Goal: Information Seeking & Learning: Get advice/opinions

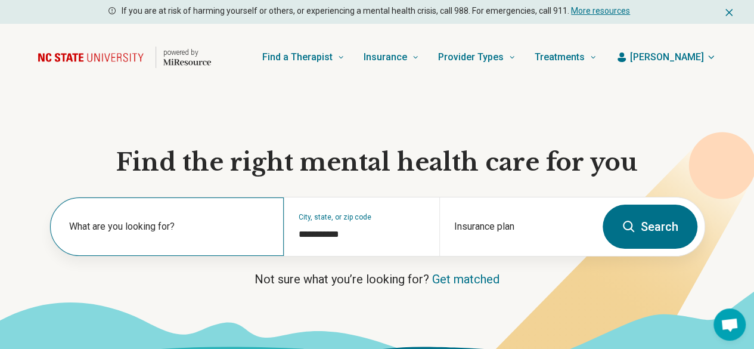
click at [155, 232] on label "What are you looking for?" at bounding box center [169, 226] width 200 height 14
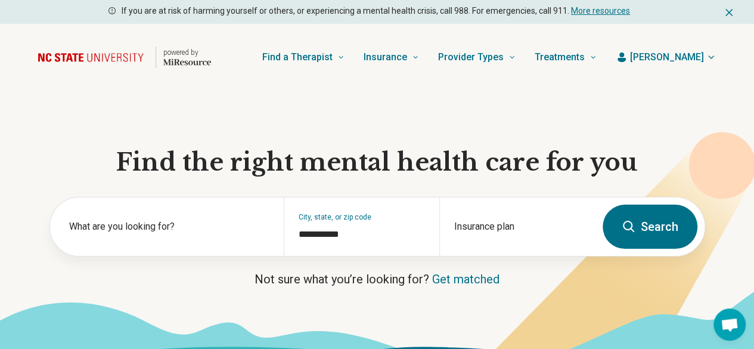
click at [638, 231] on button "Search" at bounding box center [650, 226] width 95 height 44
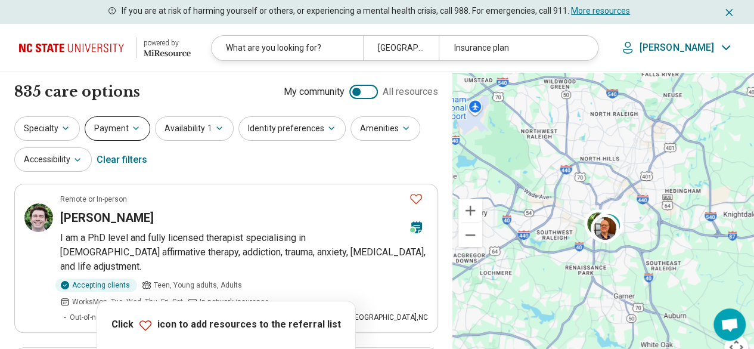
click at [114, 135] on button "Payment" at bounding box center [118, 128] width 66 height 24
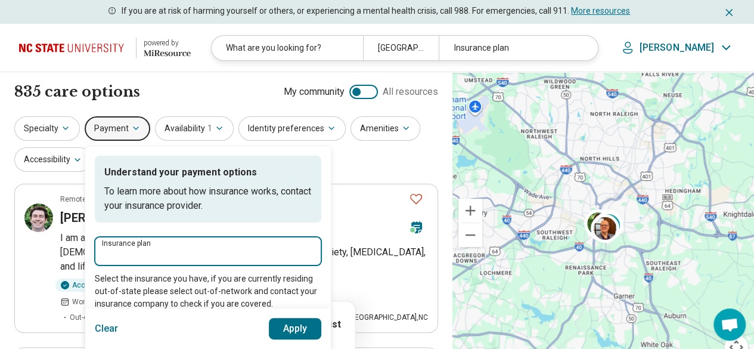
click at [163, 256] on input "Insurance plan" at bounding box center [208, 254] width 212 height 14
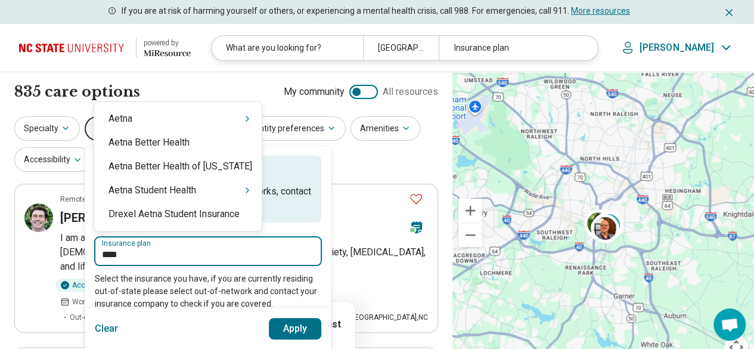
type input "*****"
click at [198, 123] on div "Aetna" at bounding box center [177, 119] width 167 height 24
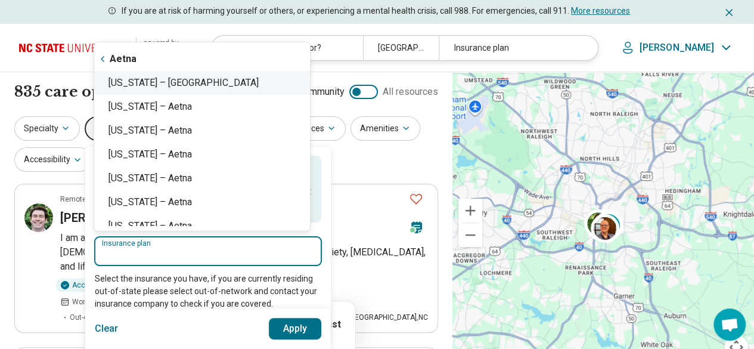
click at [209, 84] on div "North Carolina – Aetna" at bounding box center [202, 83] width 216 height 24
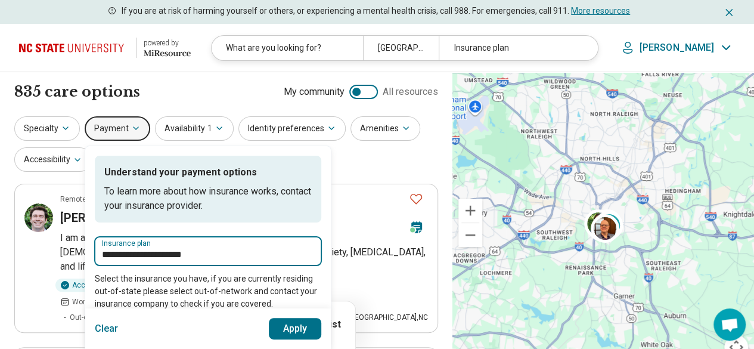
type input "**********"
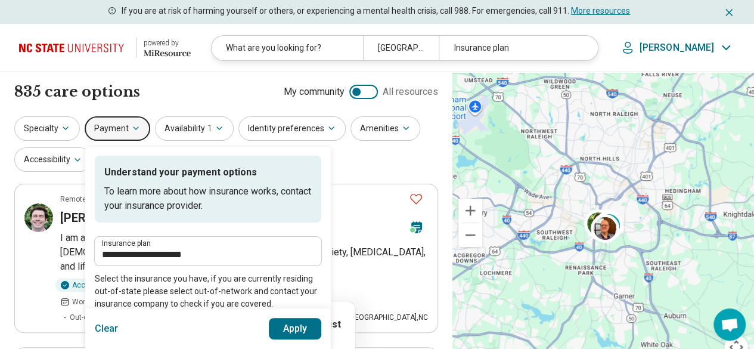
click at [284, 325] on button "Apply" at bounding box center [295, 328] width 53 height 21
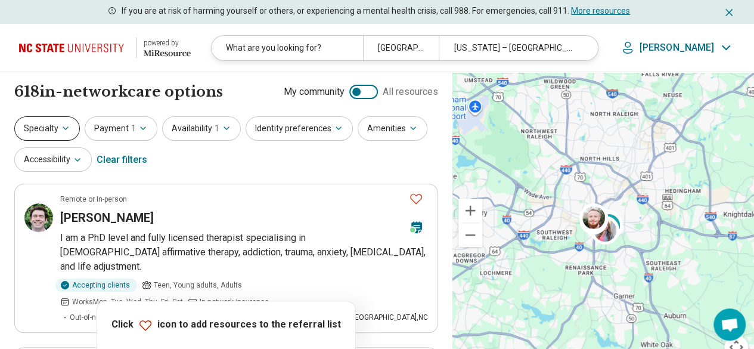
click at [49, 125] on button "Specialty" at bounding box center [47, 128] width 66 height 24
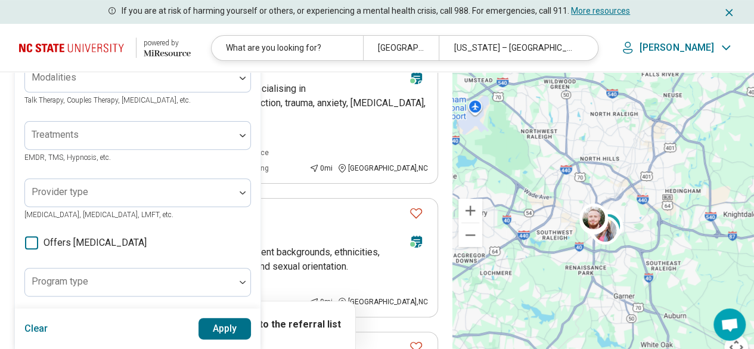
click at [104, 35] on div "Areas of focus" at bounding box center [137, 21] width 227 height 29
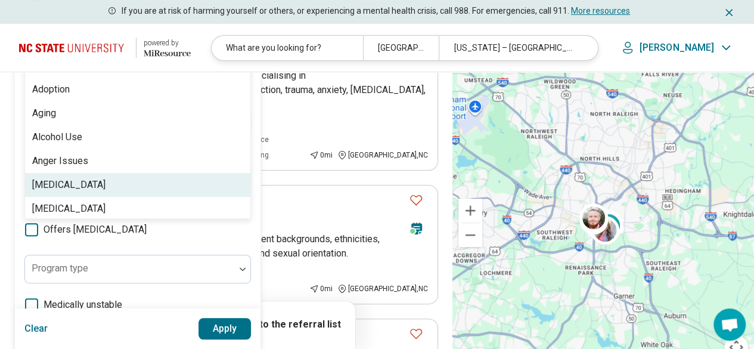
scroll to position [184, 0]
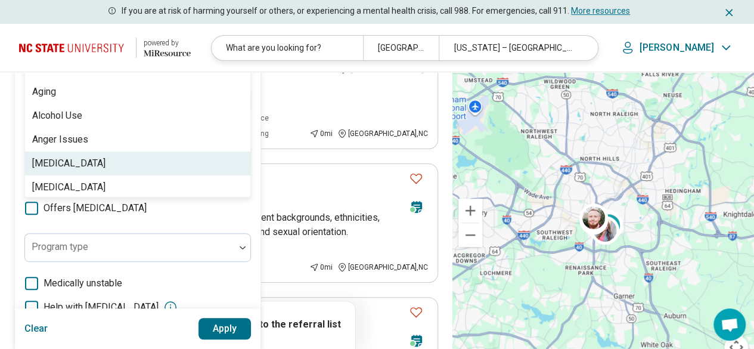
click at [113, 158] on div "[MEDICAL_DATA]" at bounding box center [137, 163] width 225 height 24
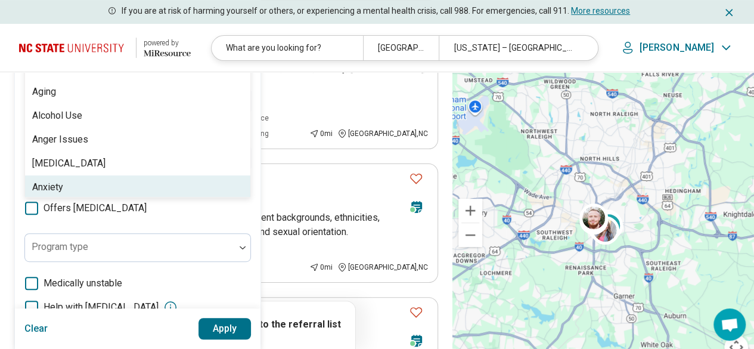
click at [151, 220] on div "option Anorexia Nervosa, selected. 99 results available. Use Up and Down to cho…" at bounding box center [137, 193] width 227 height 442
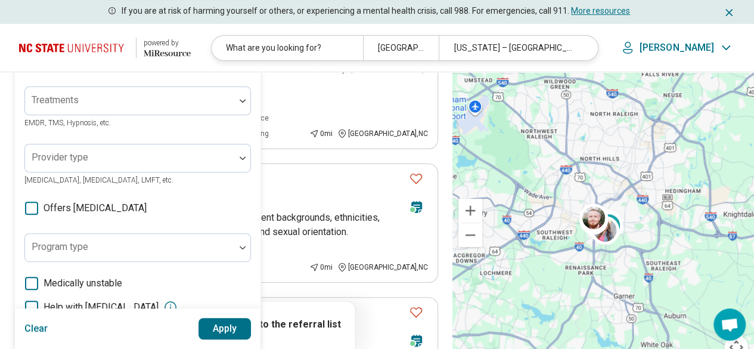
scroll to position [243, 0]
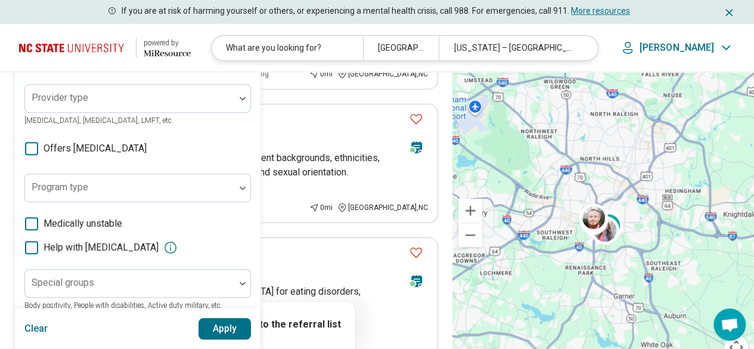
click at [219, 330] on button "Apply" at bounding box center [224, 328] width 53 height 21
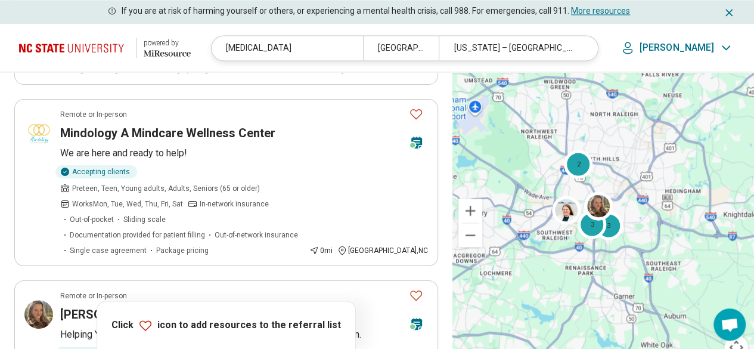
scroll to position [954, 0]
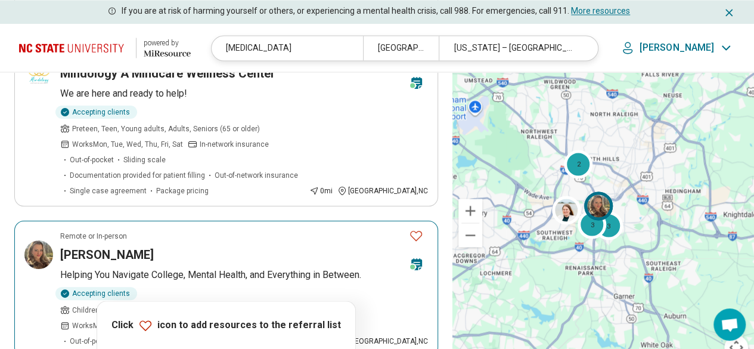
click at [220, 268] on p "Helping You Navigate College, Mental Health, and Everything in Between." at bounding box center [244, 275] width 368 height 14
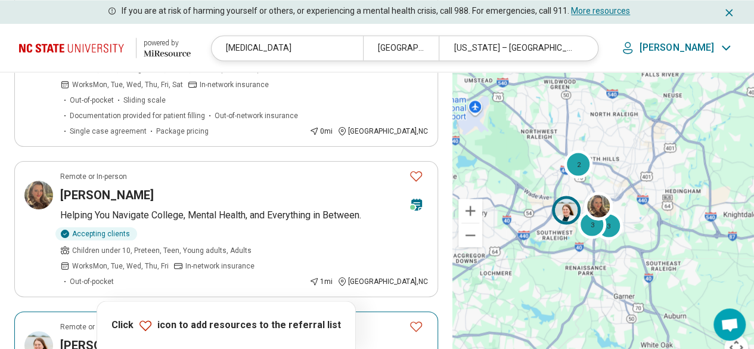
scroll to position [1073, 0]
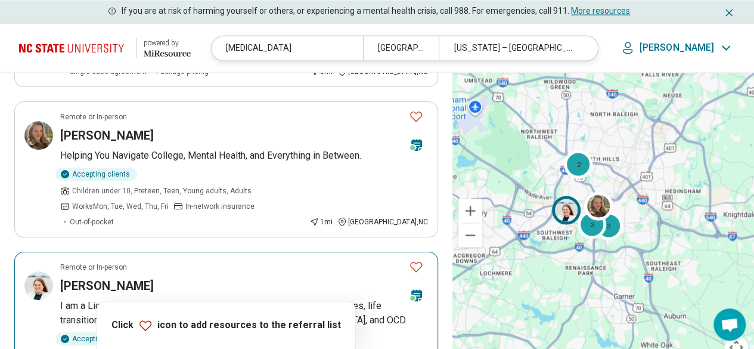
click at [91, 252] on article "Remote or In-person Katherine Hanson I am a Licensed Clinical Social Worker spe…" at bounding box center [226, 327] width 424 height 150
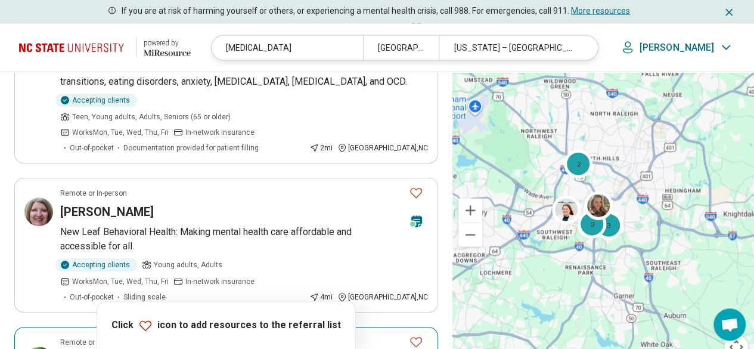
scroll to position [1490, 0]
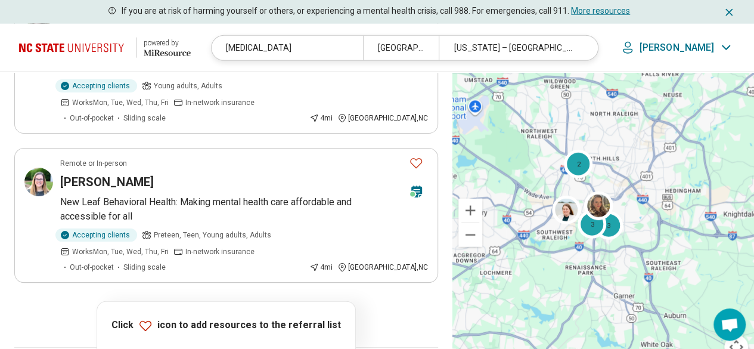
click at [184, 306] on button "2" at bounding box center [183, 315] width 19 height 19
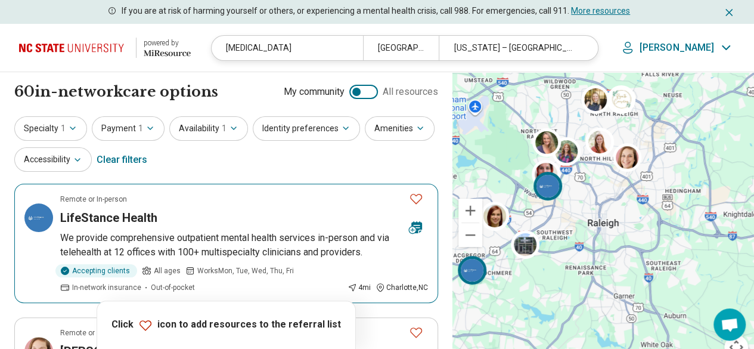
scroll to position [179, 0]
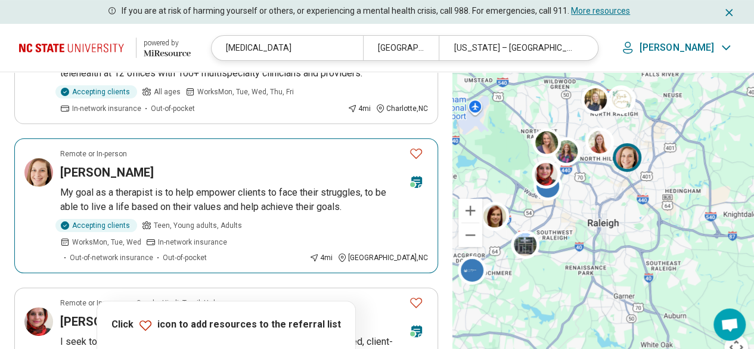
click at [110, 182] on article "Remote or In-person Taurie Roman My goal as a therapist is to help empower clie…" at bounding box center [226, 205] width 424 height 135
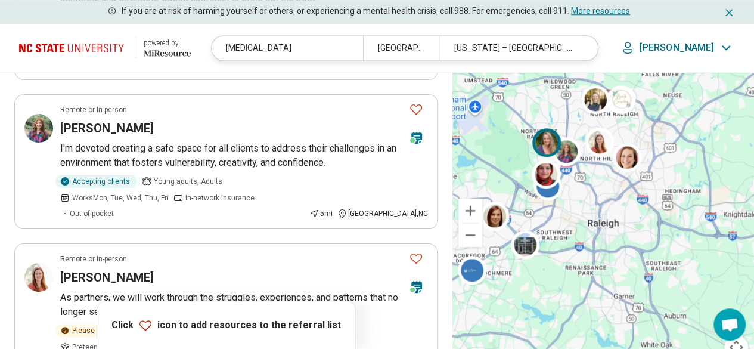
scroll to position [477, 0]
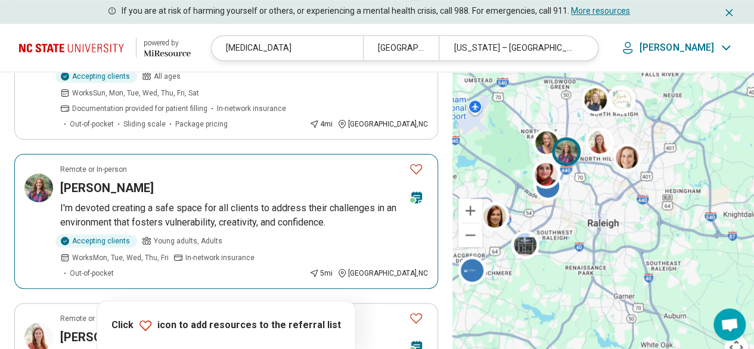
click at [141, 166] on article "Remote or In-person Sage Torrez I'm devoted creating a safe space for all clien…" at bounding box center [226, 221] width 424 height 135
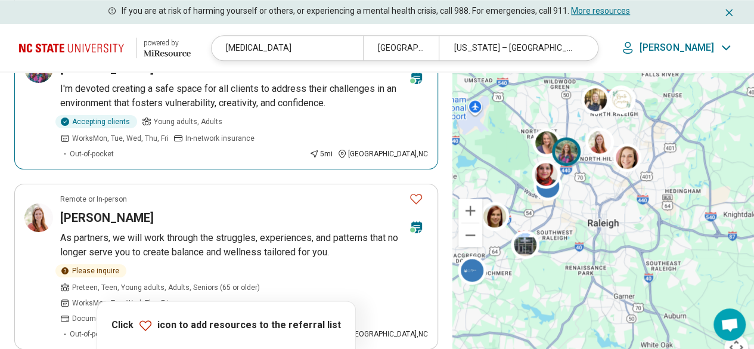
scroll to position [656, 0]
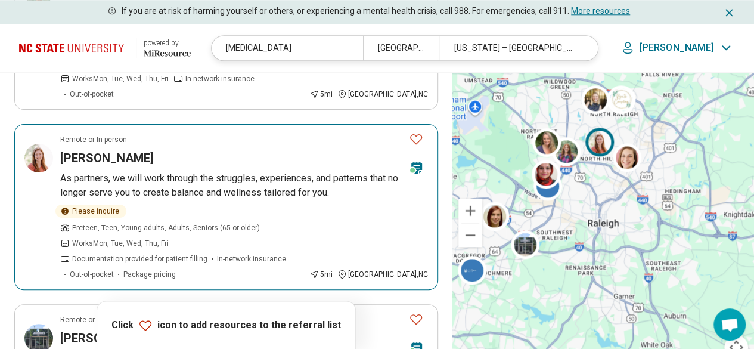
click at [159, 171] on p "As partners, we will work through the struggles, experiences, and patterns that…" at bounding box center [244, 185] width 368 height 29
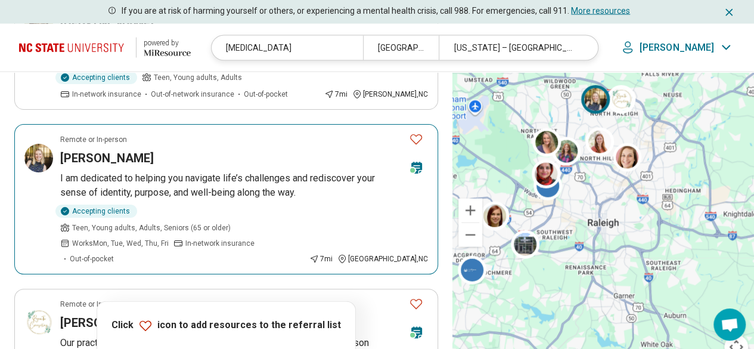
scroll to position [1192, 0]
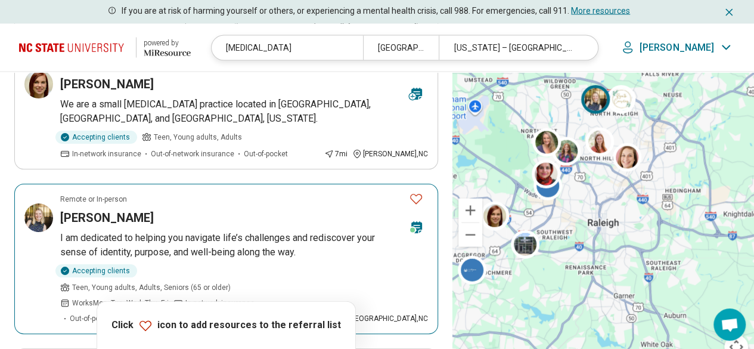
click at [197, 231] on p "I am dedicated to helping you navigate life’s challenges and rediscover your se…" at bounding box center [244, 245] width 368 height 29
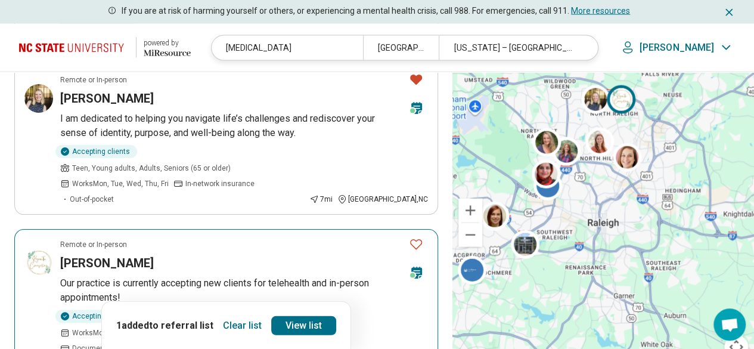
scroll to position [1371, 0]
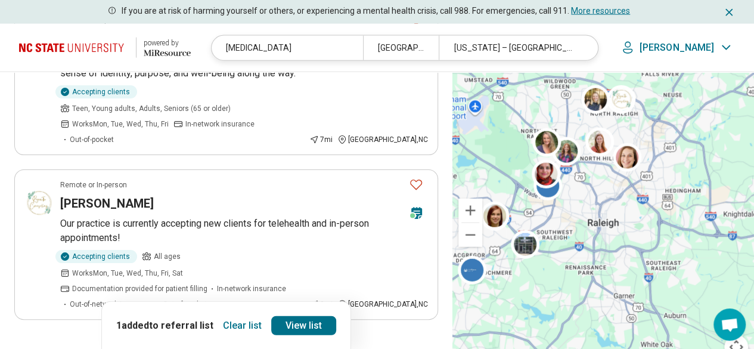
click at [209, 343] on button "3" at bounding box center [212, 352] width 19 height 19
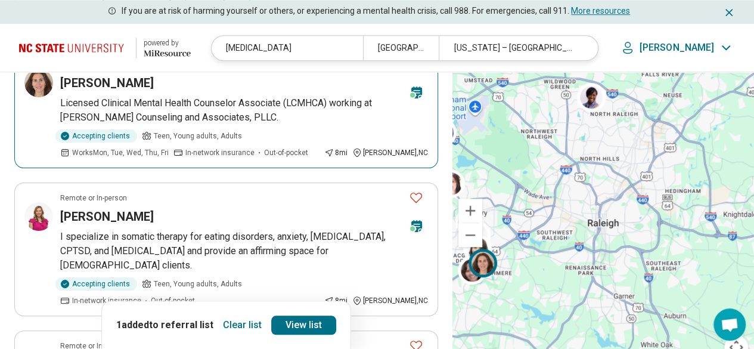
scroll to position [477, 0]
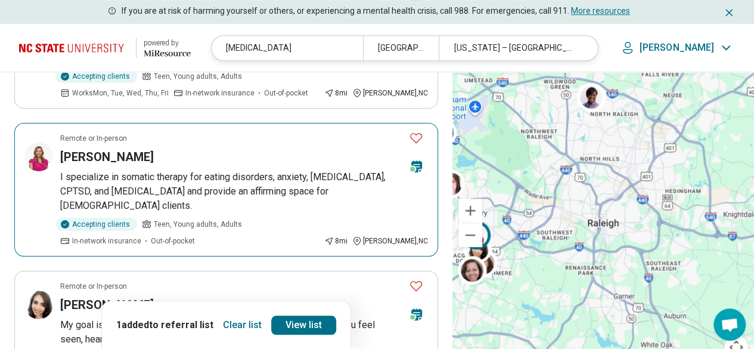
click at [170, 176] on p "I specialize in somatic therapy for eating disorders, anxiety, [MEDICAL_DATA], …" at bounding box center [244, 191] width 368 height 43
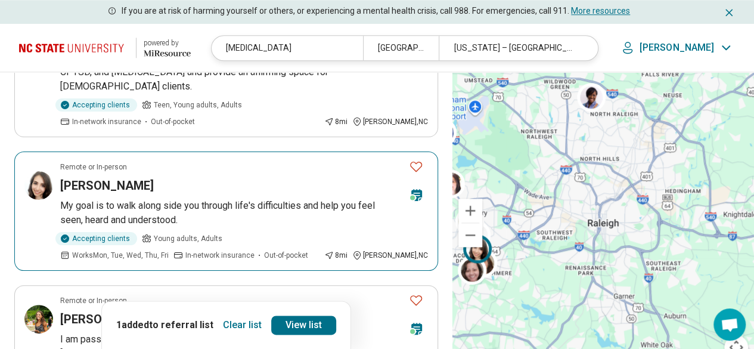
click at [100, 198] on p "My goal is to walk along side you through life's difficulties and help you feel…" at bounding box center [244, 212] width 368 height 29
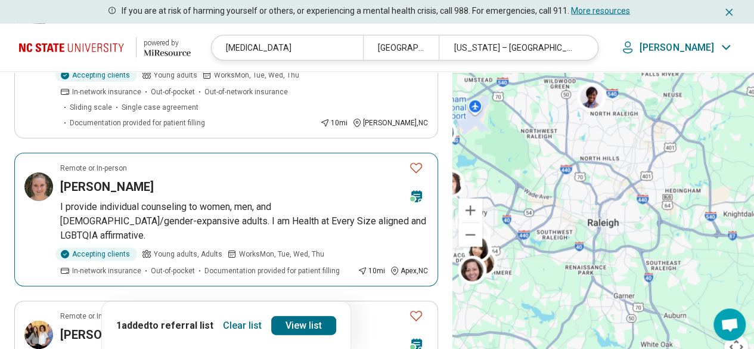
scroll to position [1311, 0]
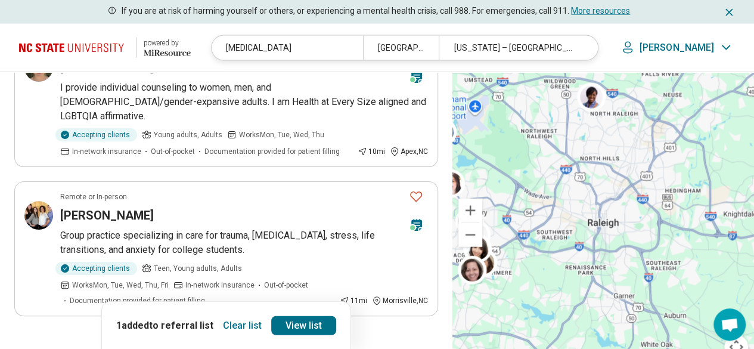
click at [239, 340] on button "4" at bounding box center [240, 349] width 19 height 19
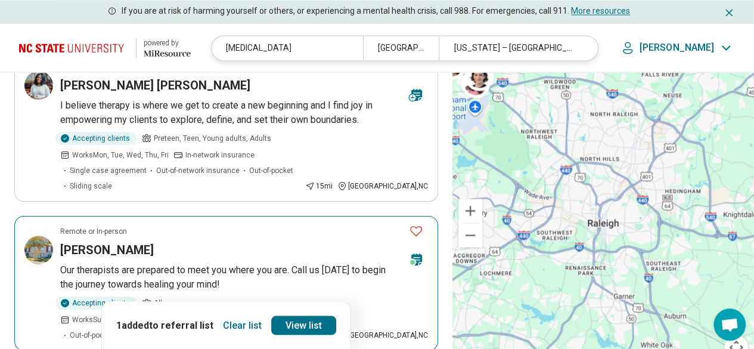
scroll to position [954, 0]
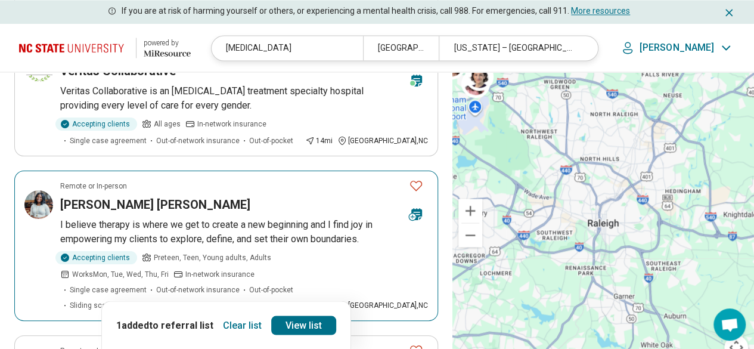
click at [194, 218] on p "I believe therapy is where we get to create a new beginning and I find joy in e…" at bounding box center [244, 232] width 368 height 29
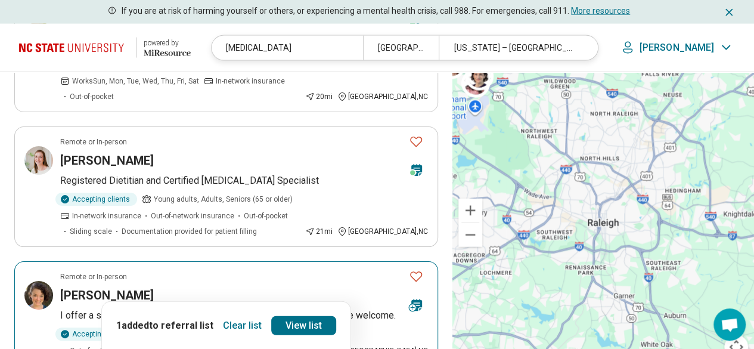
scroll to position [1371, 0]
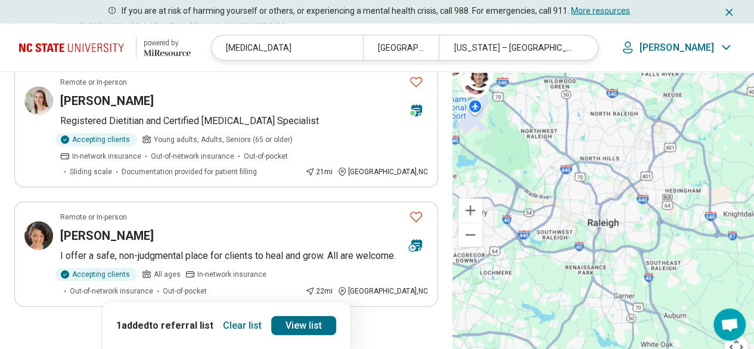
click at [266, 330] on button "5" at bounding box center [269, 339] width 19 height 19
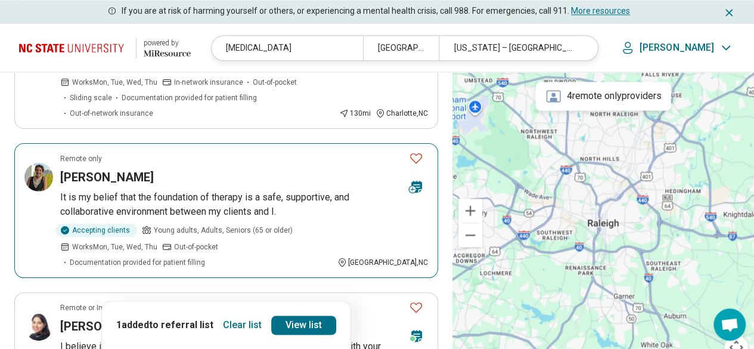
scroll to position [835, 0]
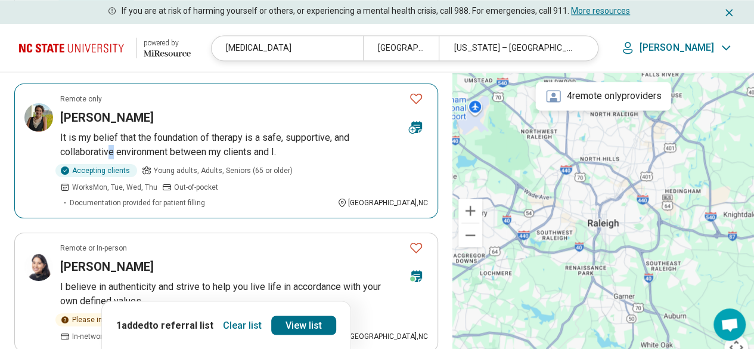
click at [115, 131] on p "It is my belief that the foundation of therapy is a safe, supportive, and colla…" at bounding box center [244, 145] width 368 height 29
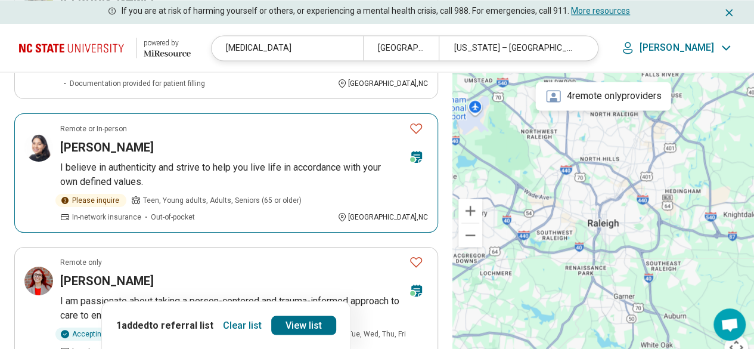
scroll to position [1073, 0]
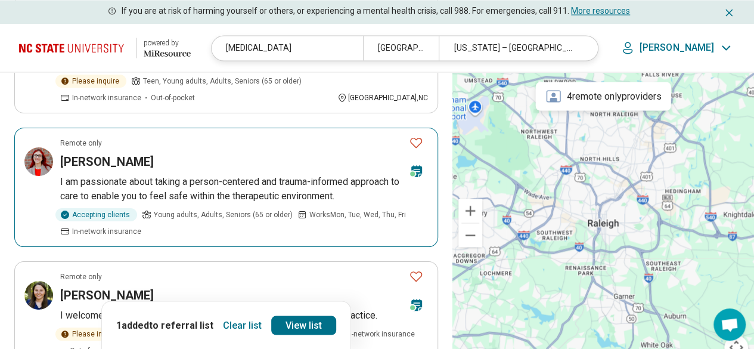
click at [192, 175] on p "I am passionate about taking a person-centered and trauma-informed approach to …" at bounding box center [244, 189] width 368 height 29
click at [201, 175] on p "I am passionate about taking a person-centered and trauma-informed approach to …" at bounding box center [244, 189] width 368 height 29
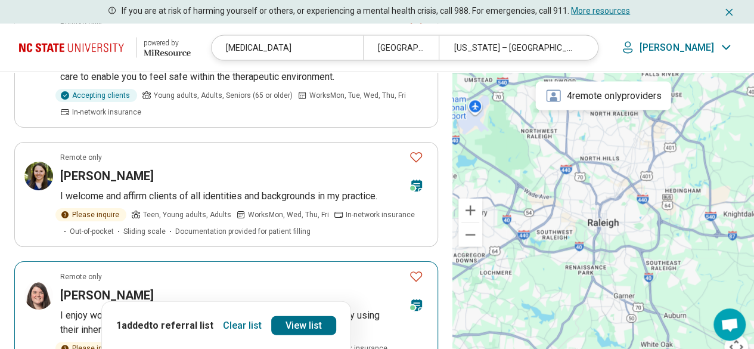
scroll to position [1371, 0]
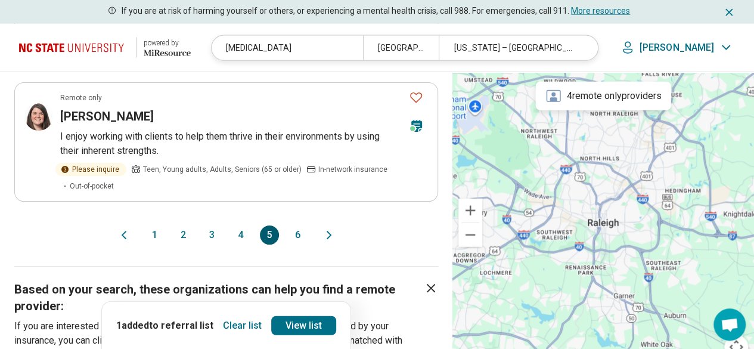
click at [300, 225] on button "6" at bounding box center [298, 234] width 19 height 19
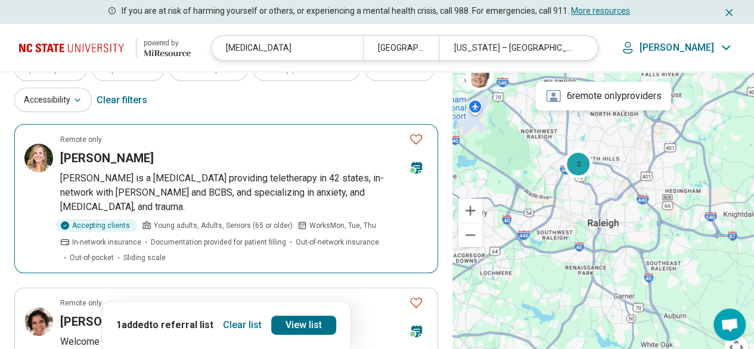
scroll to position [0, 0]
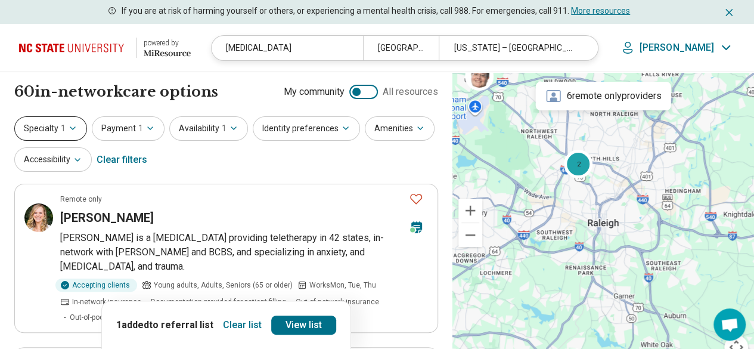
click at [64, 131] on span "1" at bounding box center [63, 128] width 5 height 13
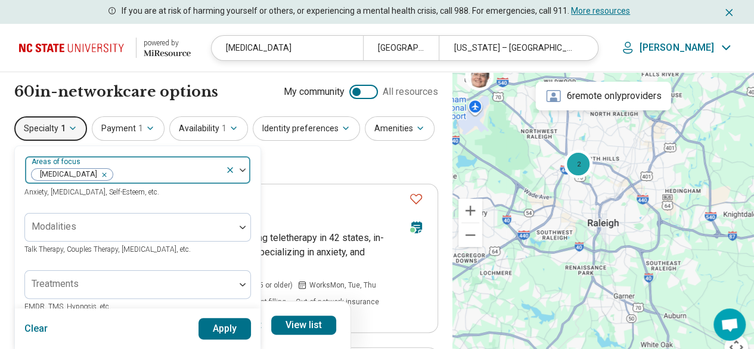
click at [104, 173] on icon "Remove [object Object]" at bounding box center [101, 174] width 8 height 8
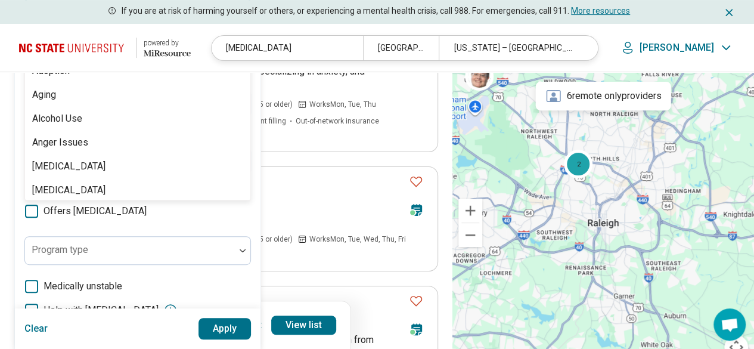
scroll to position [167, 0]
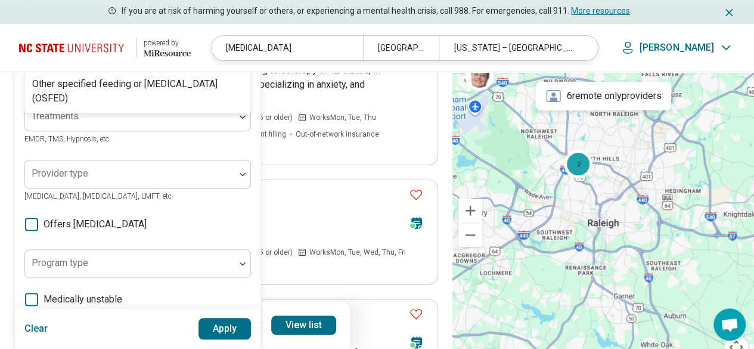
type input "******"
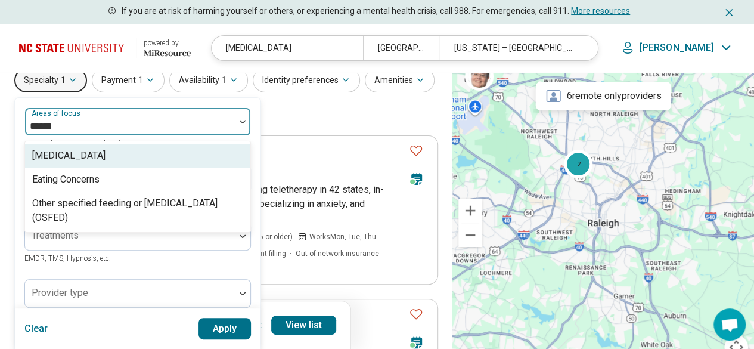
scroll to position [0, 0]
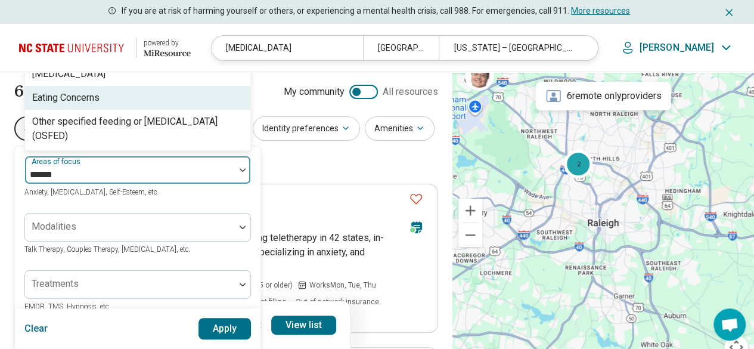
click at [108, 96] on div "Eating Concerns" at bounding box center [137, 98] width 225 height 24
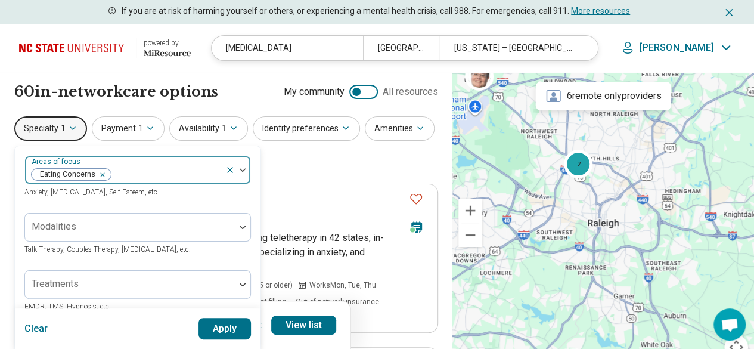
click at [241, 169] on img at bounding box center [243, 170] width 6 height 4
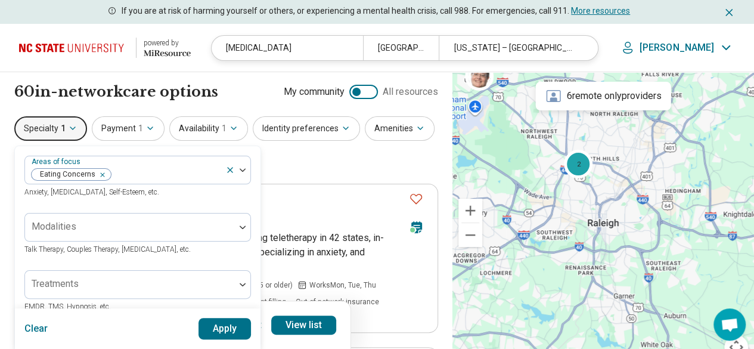
click at [215, 330] on button "Apply" at bounding box center [224, 328] width 53 height 21
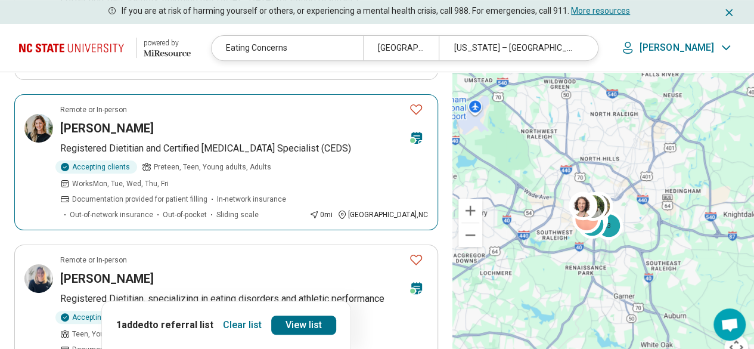
scroll to position [358, 0]
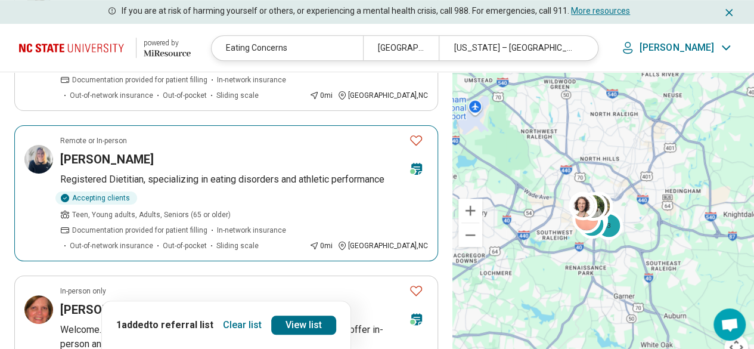
click at [215, 151] on div "Olivia Shipp" at bounding box center [229, 159] width 339 height 17
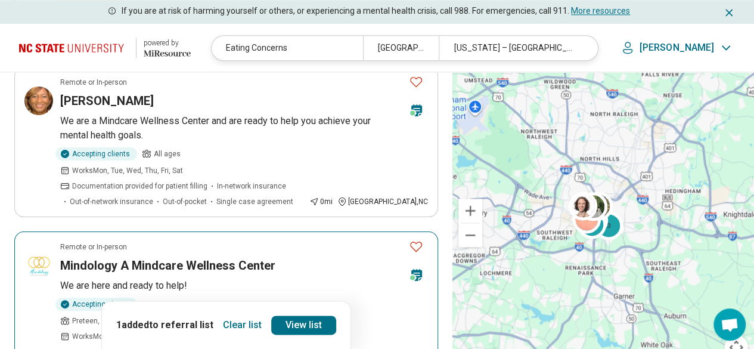
scroll to position [894, 0]
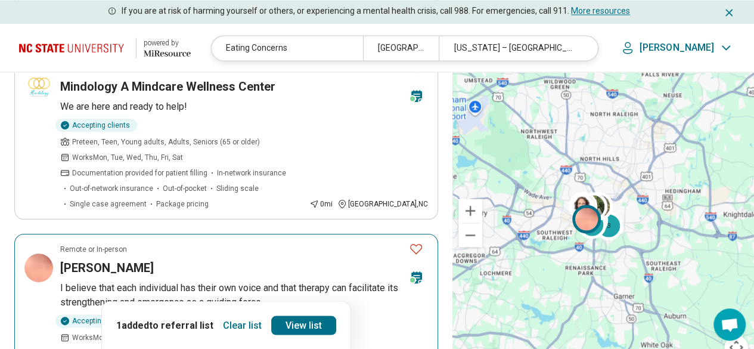
click at [274, 281] on p "I believe that each individual has their own voice and that therapy can facilit…" at bounding box center [244, 295] width 368 height 29
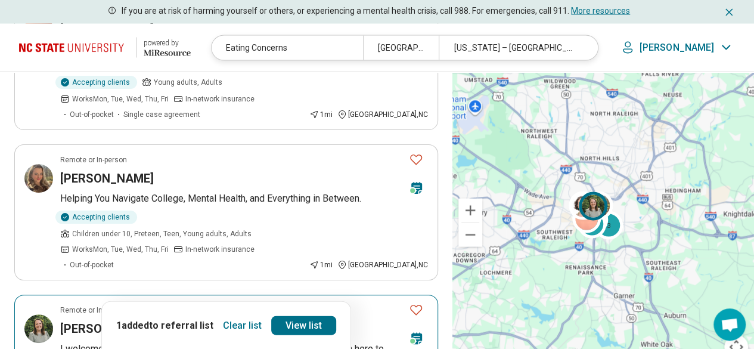
scroll to position [1192, 0]
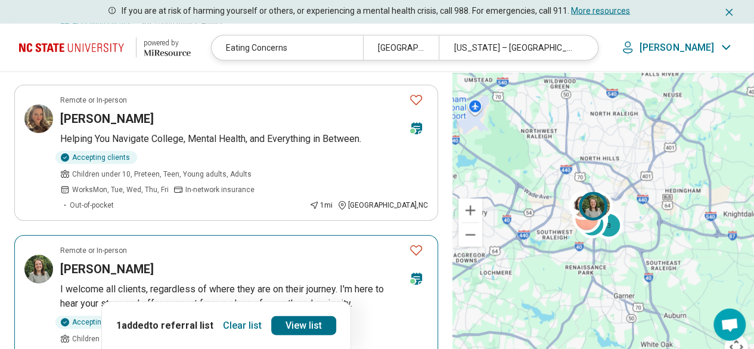
click at [174, 282] on p "I welcome all clients, regardless of where they are on their journey. I'm here …" at bounding box center [244, 296] width 368 height 29
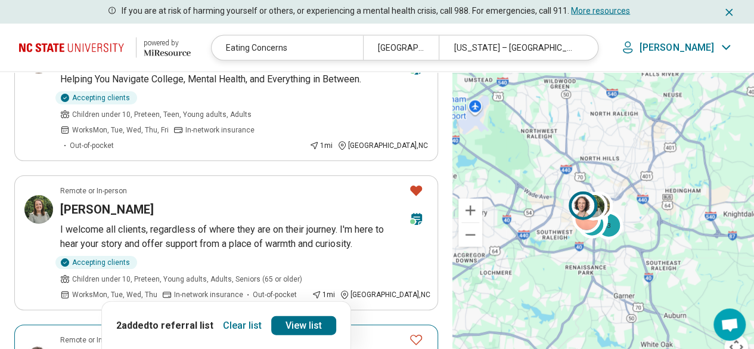
scroll to position [1311, 0]
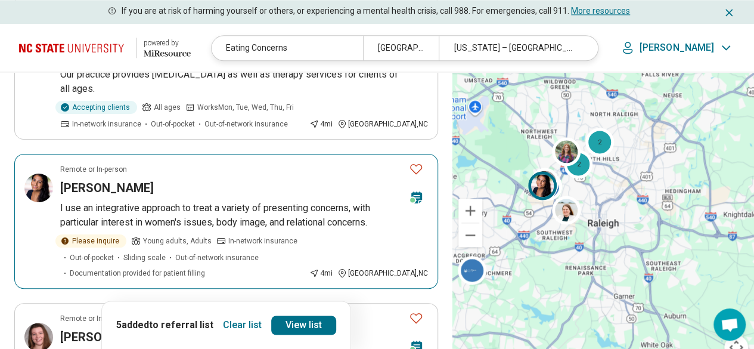
scroll to position [835, 0]
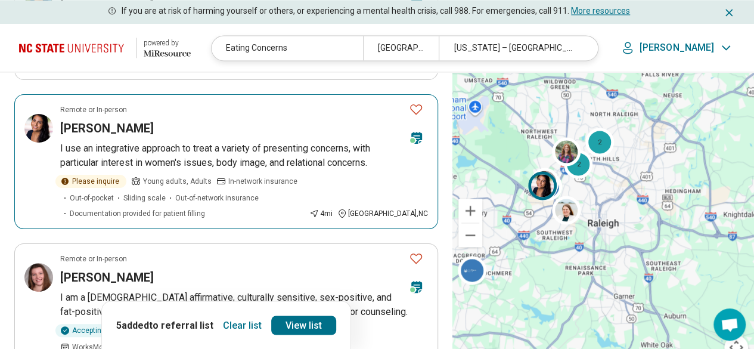
click at [191, 106] on article "Remote or In-person Aylin Kaya I use an integrative approach to treat a variety…" at bounding box center [226, 161] width 424 height 135
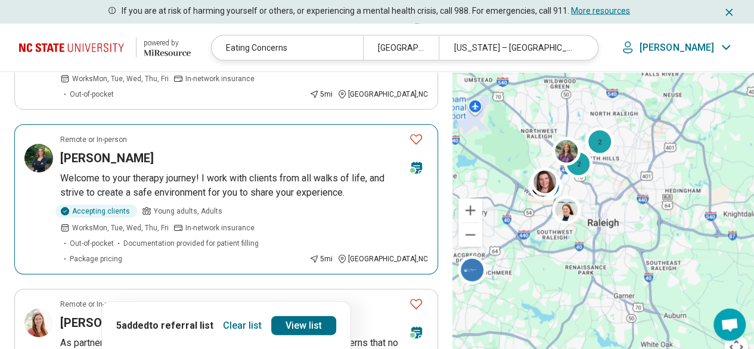
scroll to position [1431, 0]
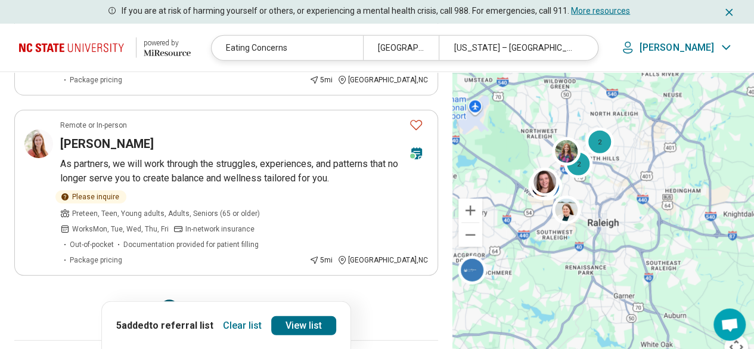
click at [193, 299] on button "3" at bounding box center [197, 308] width 19 height 19
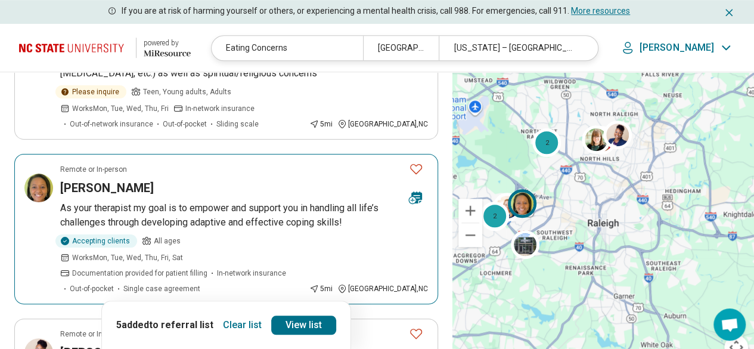
scroll to position [536, 0]
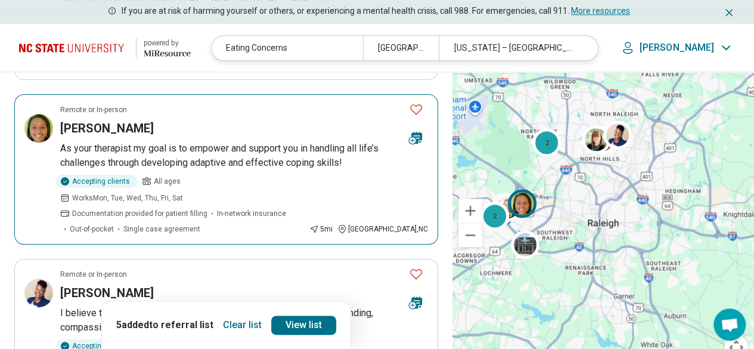
click at [179, 141] on p "As your therapist my goal is to empower and support you in handling all life’s …" at bounding box center [244, 155] width 368 height 29
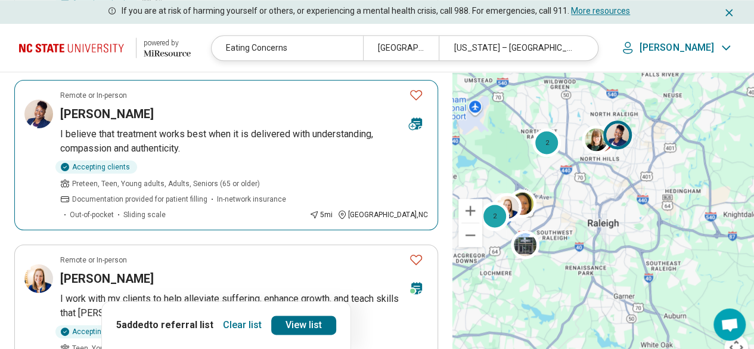
scroll to position [775, 0]
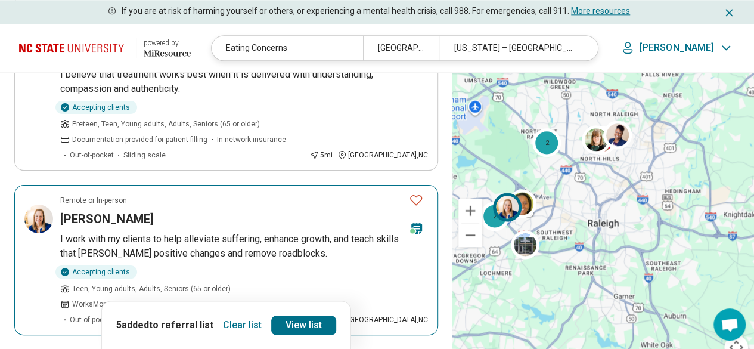
click at [141, 185] on article "Remote or In-person Lindsay Jordan I work with my clients to help alleviate suf…" at bounding box center [226, 260] width 424 height 150
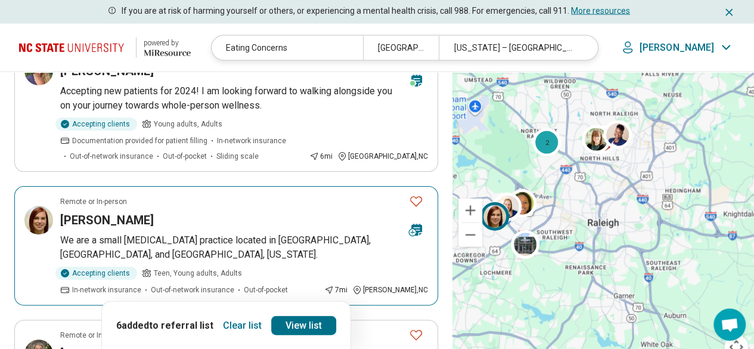
scroll to position [1431, 0]
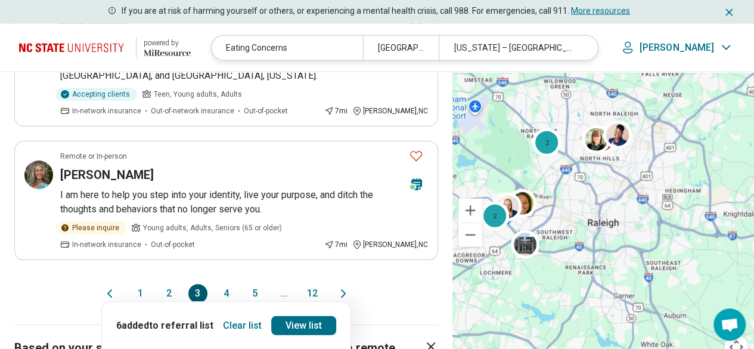
click at [224, 284] on button "4" at bounding box center [226, 293] width 19 height 19
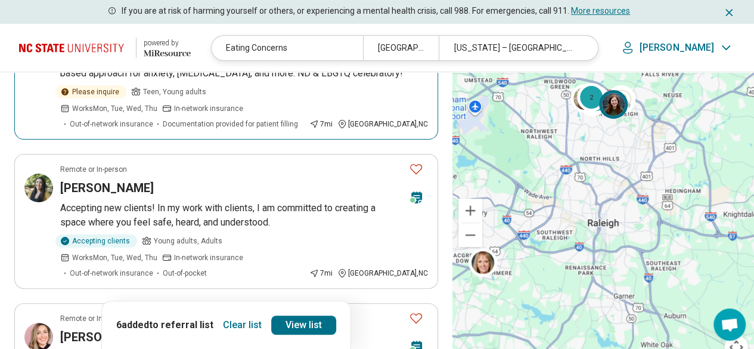
scroll to position [238, 0]
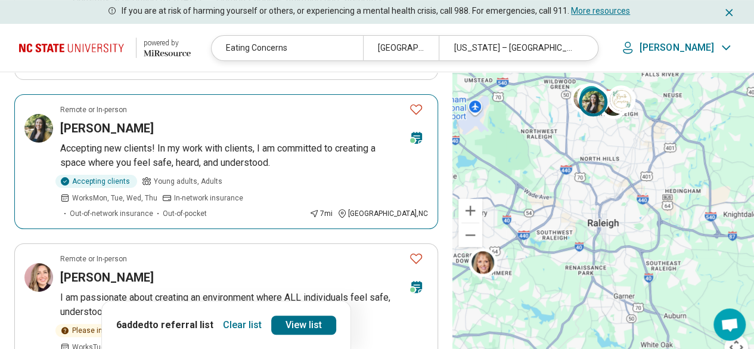
click at [83, 141] on p "Accepting new clients! In my work with clients, I am committed to creating a sp…" at bounding box center [244, 155] width 368 height 29
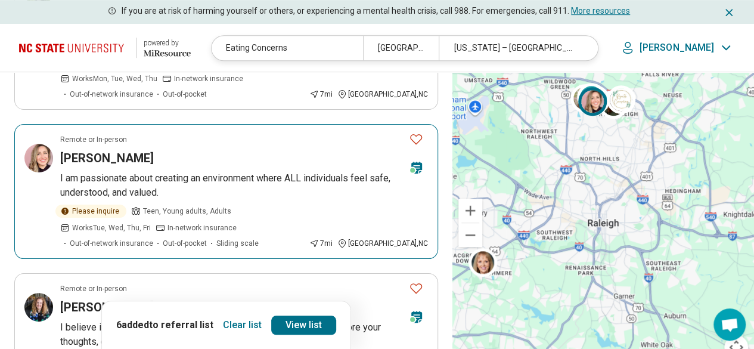
click at [135, 150] on h3 "Lindsay Abshier" at bounding box center [107, 158] width 94 height 17
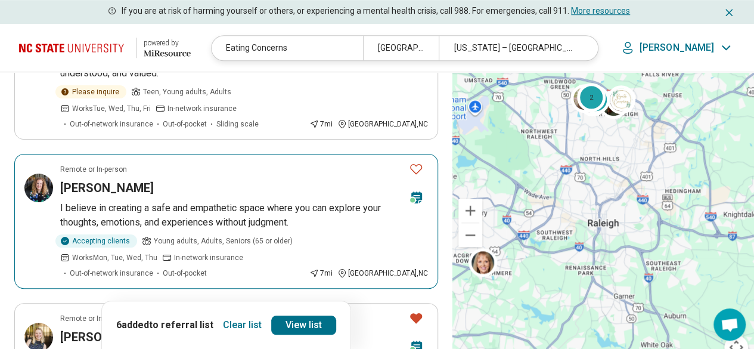
click at [121, 201] on p "I believe in creating a safe and empathetic space where you can explore your th…" at bounding box center [244, 215] width 368 height 29
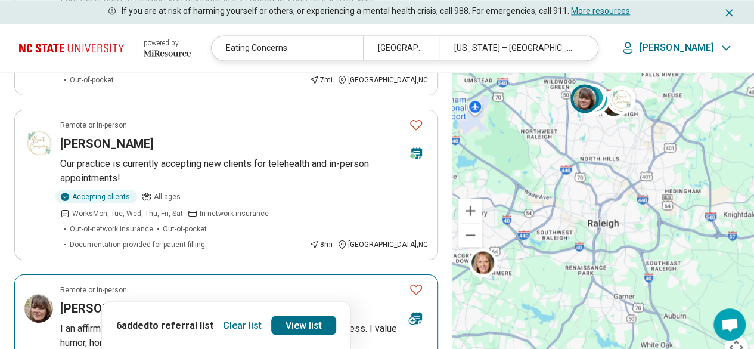
scroll to position [954, 0]
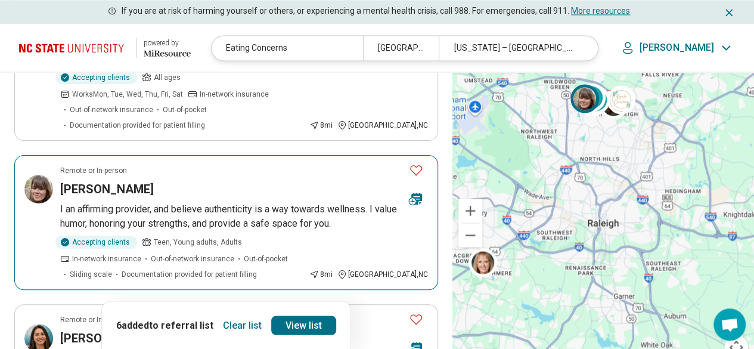
click at [63, 155] on article "Remote or In-person Laura Lindgren I an affirming provider, and believe authent…" at bounding box center [226, 222] width 424 height 135
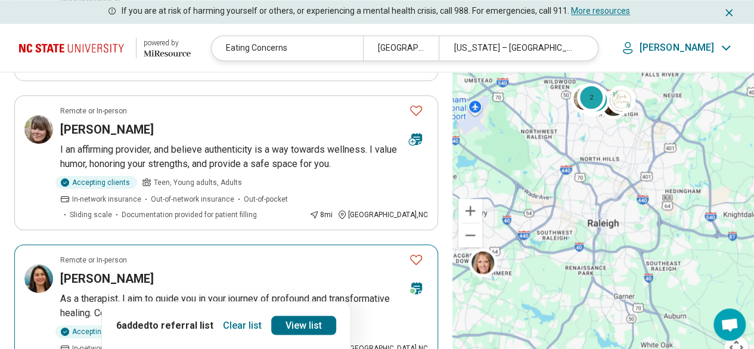
scroll to position [1073, 0]
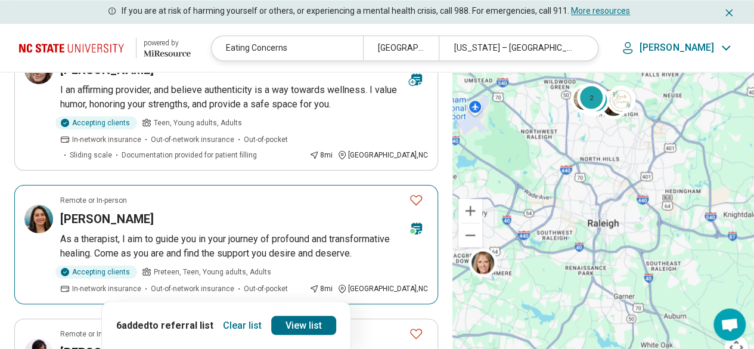
click at [95, 210] on h3 "Cynthia Forsley" at bounding box center [107, 218] width 94 height 17
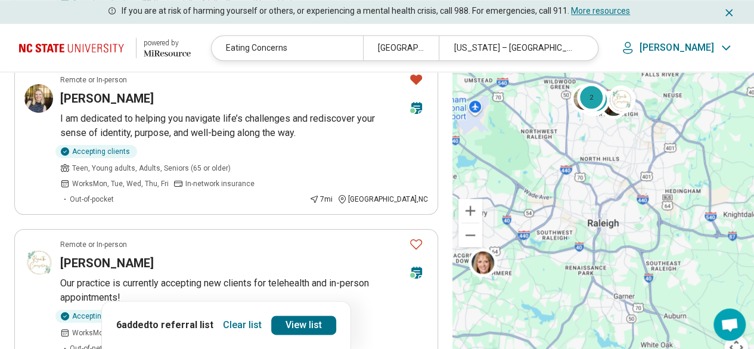
scroll to position [656, 0]
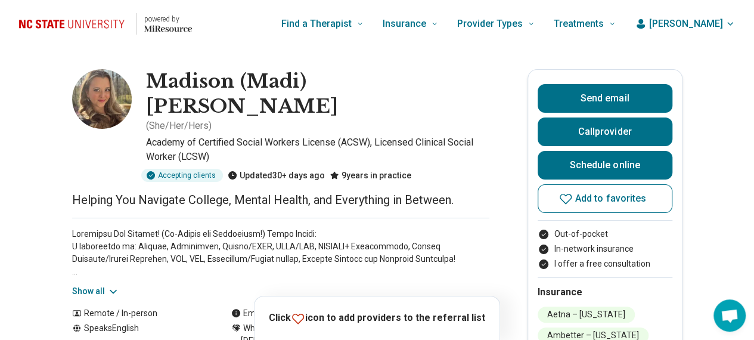
click at [100, 285] on button "Show all" at bounding box center [95, 291] width 47 height 13
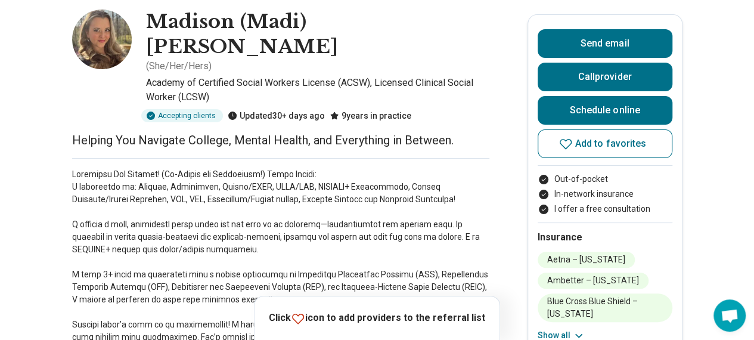
scroll to position [119, 0]
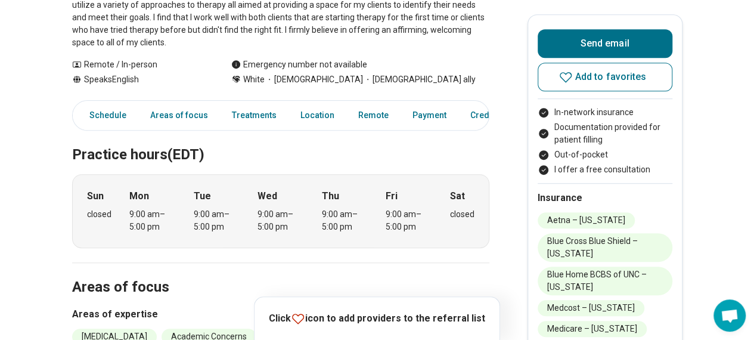
scroll to position [417, 0]
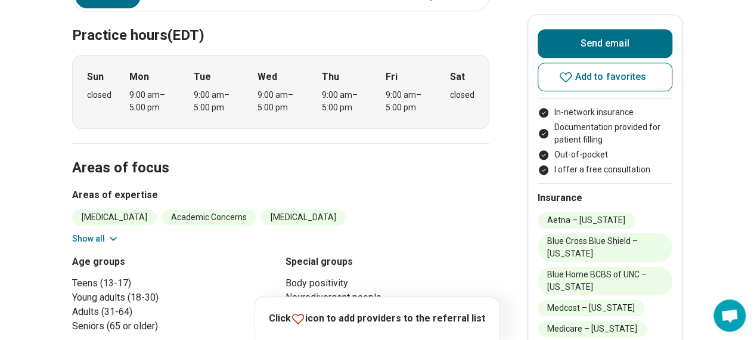
click at [108, 232] on button "Show all" at bounding box center [95, 238] width 47 height 13
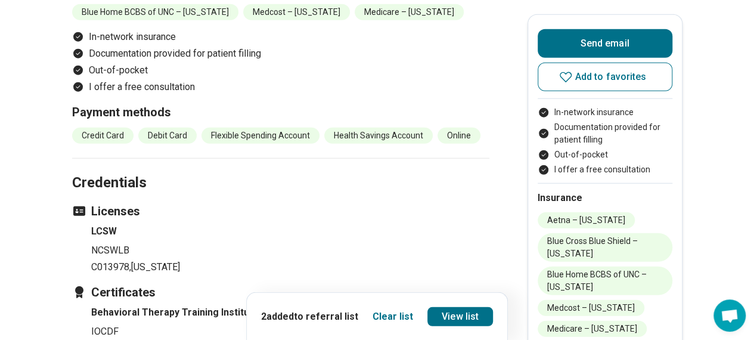
scroll to position [1788, 0]
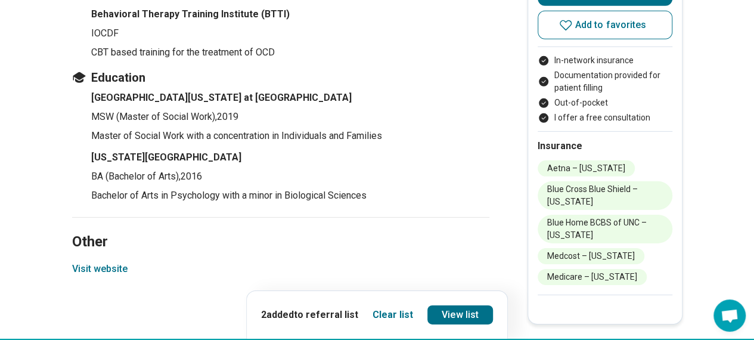
click at [108, 262] on button "Visit website" at bounding box center [99, 269] width 55 height 14
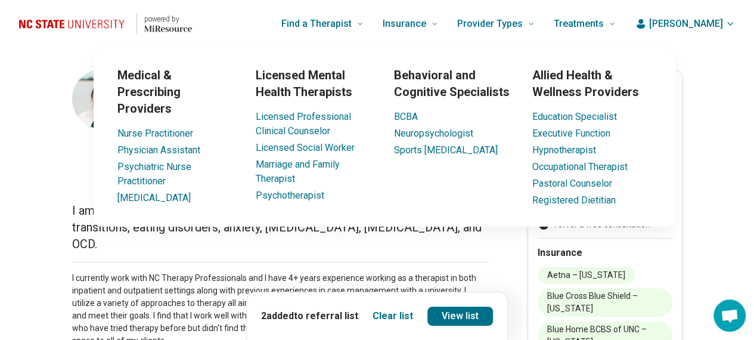
scroll to position [60, 0]
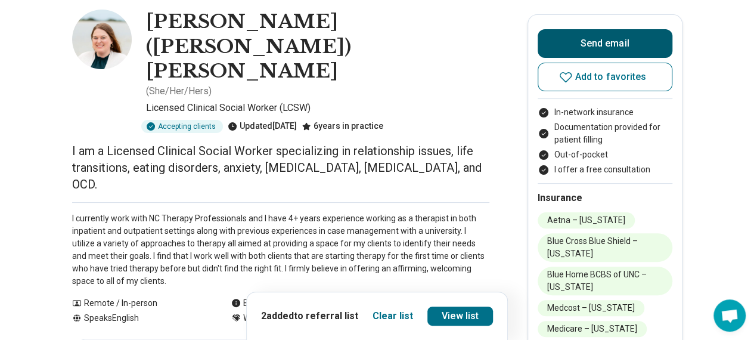
click at [562, 38] on button "Send email" at bounding box center [605, 43] width 135 height 29
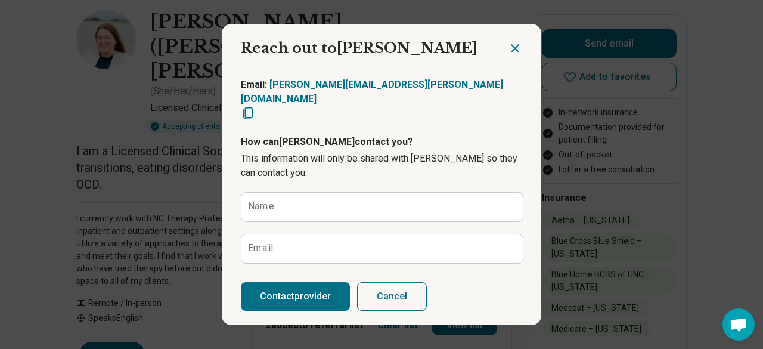
click at [508, 48] on icon "Close dialog" at bounding box center [515, 48] width 14 height 14
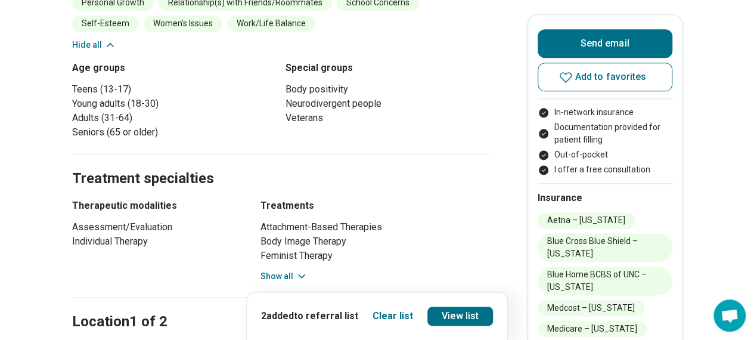
scroll to position [775, 0]
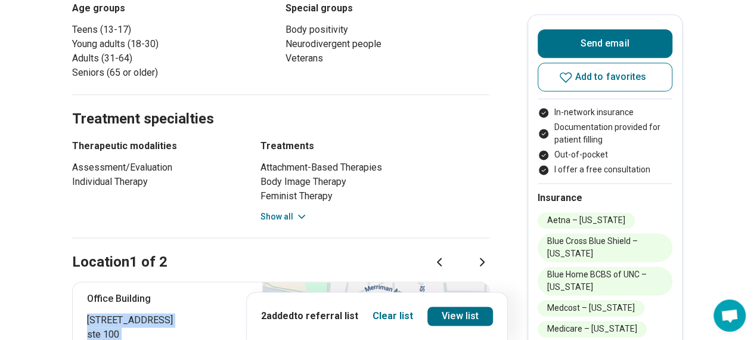
drag, startPoint x: 85, startPoint y: 237, endPoint x: 174, endPoint y: 273, distance: 96.5
click at [174, 281] on div "Office Building 3321 Trillium Whorl Court ste 100 Raleigh , NC 27607 Open map" at bounding box center [280, 333] width 417 height 104
copy p "3321 Trillium Whorl Court ste 100 Raleigh , NC 27607"
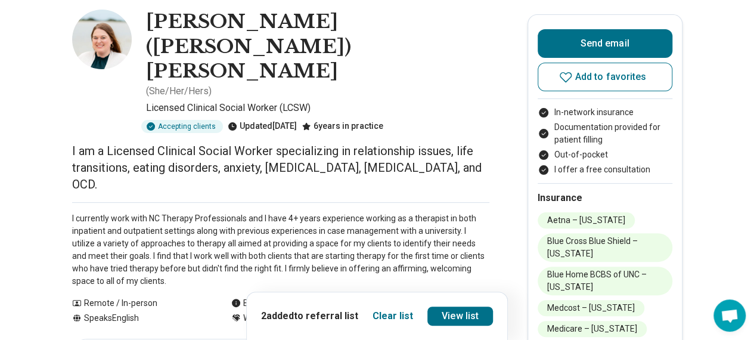
scroll to position [0, 0]
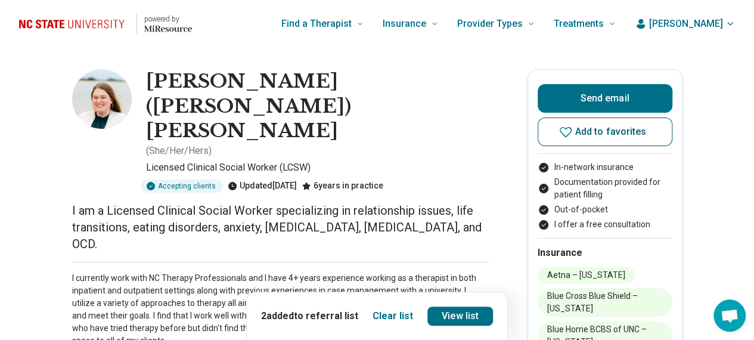
click at [568, 138] on icon at bounding box center [566, 132] width 14 height 14
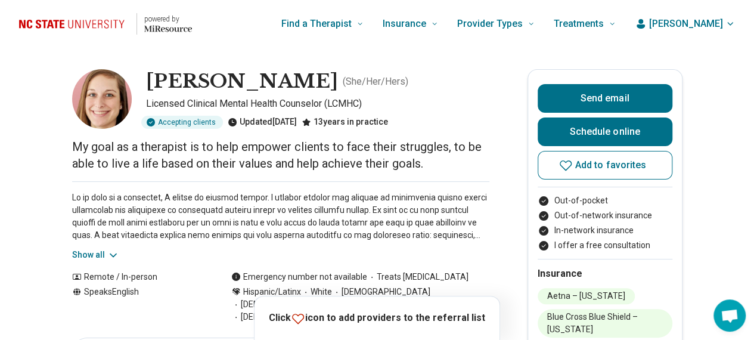
scroll to position [60, 0]
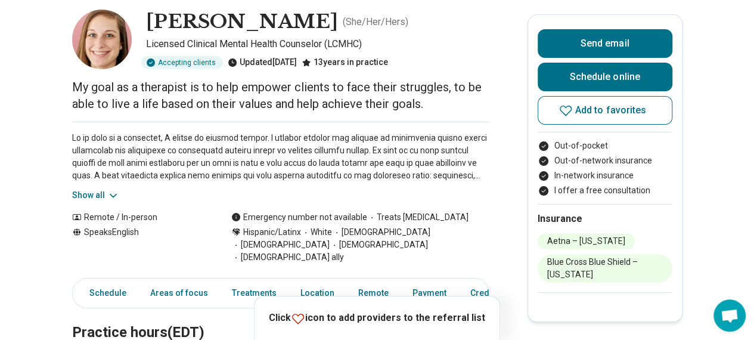
click at [101, 193] on button "Show all" at bounding box center [95, 195] width 47 height 13
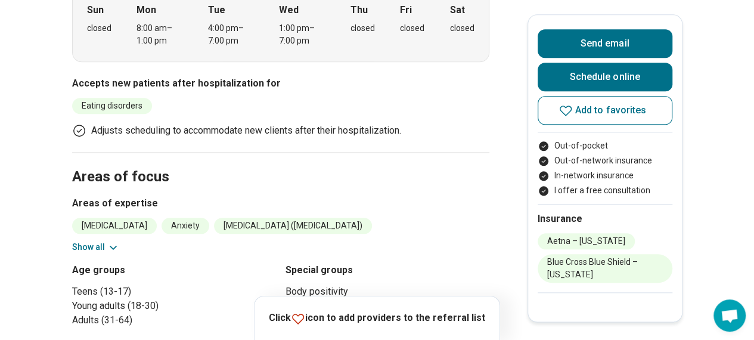
scroll to position [596, 0]
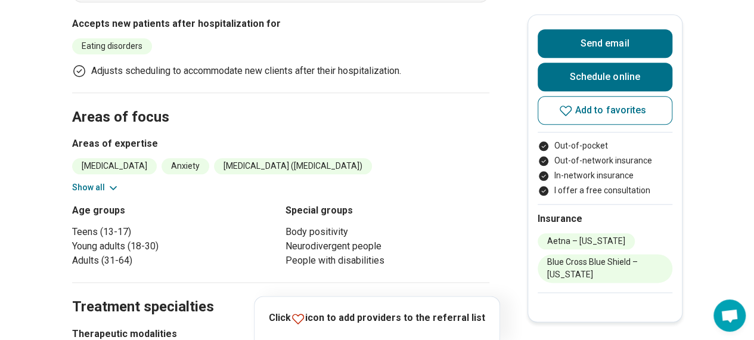
click at [111, 182] on icon at bounding box center [113, 188] width 12 height 12
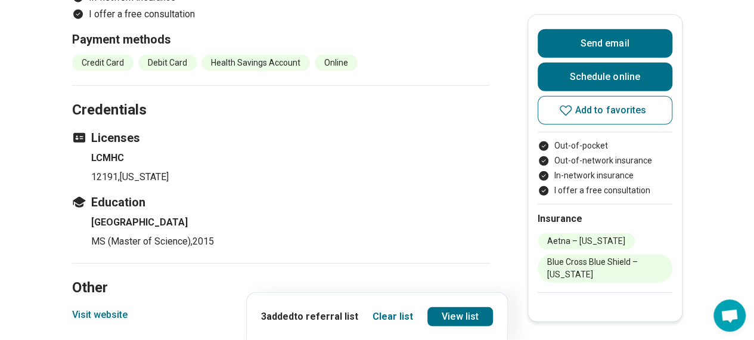
scroll to position [1788, 0]
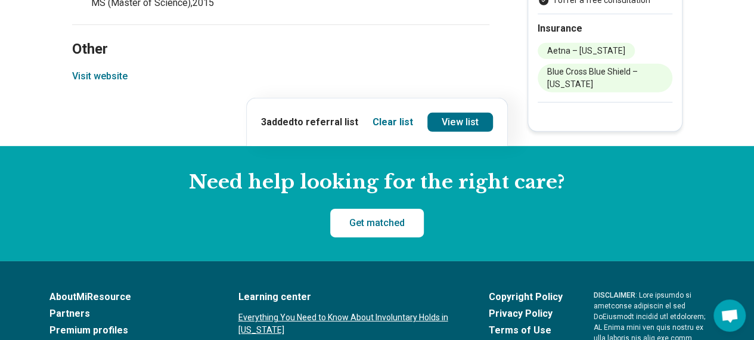
click at [114, 69] on button "Visit website" at bounding box center [99, 76] width 55 height 14
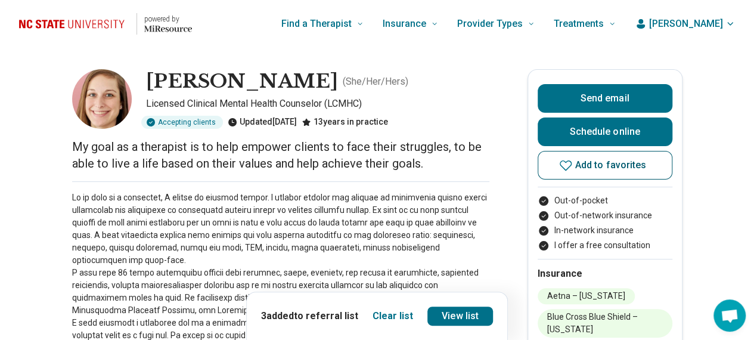
scroll to position [60, 0]
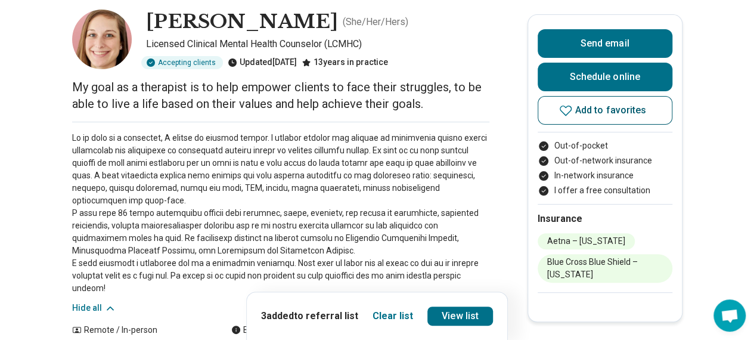
click at [563, 109] on button "Add to favorites" at bounding box center [605, 110] width 135 height 29
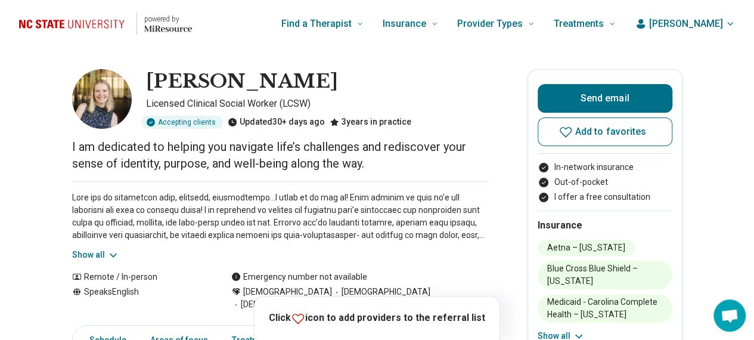
click at [86, 252] on button "Show all" at bounding box center [95, 255] width 47 height 13
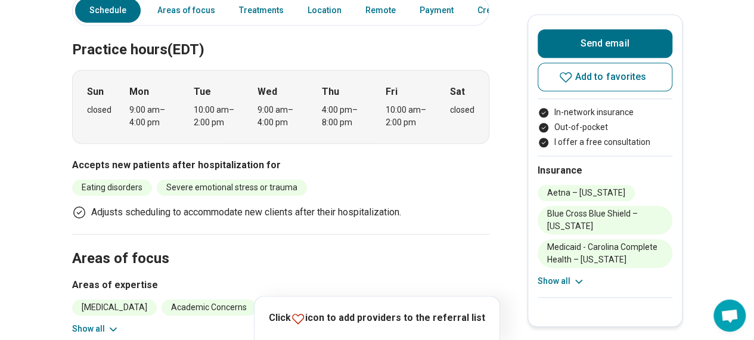
scroll to position [536, 0]
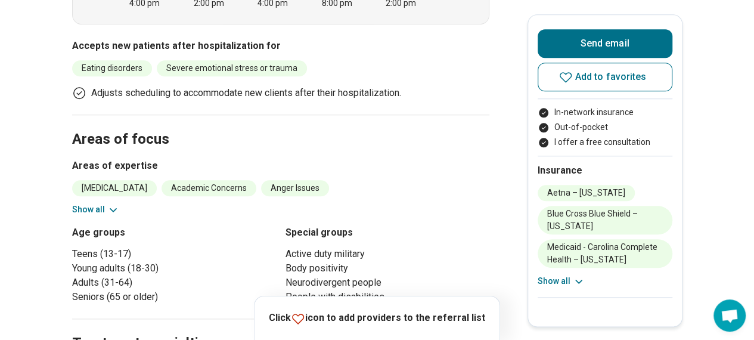
click at [111, 204] on icon at bounding box center [113, 210] width 12 height 12
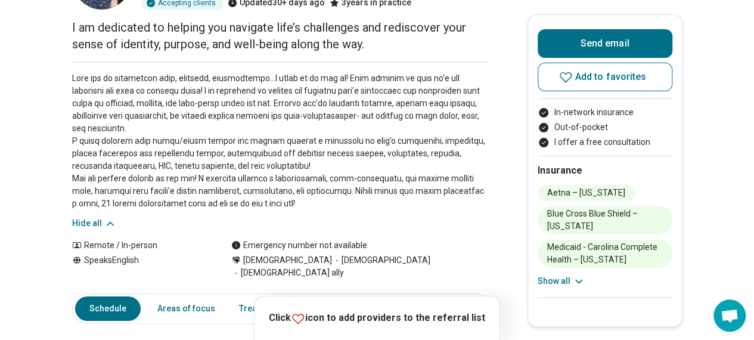
scroll to position [0, 0]
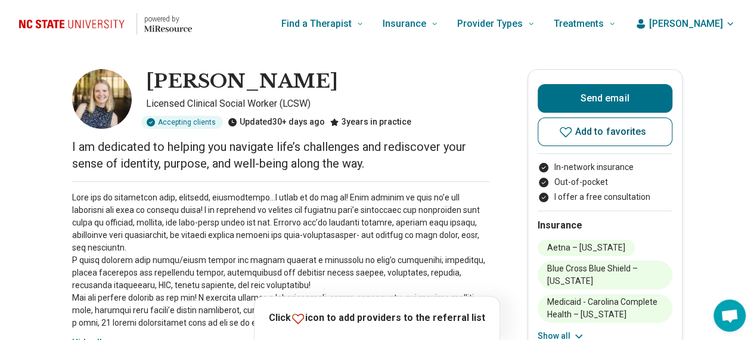
click at [570, 132] on icon at bounding box center [566, 132] width 14 height 14
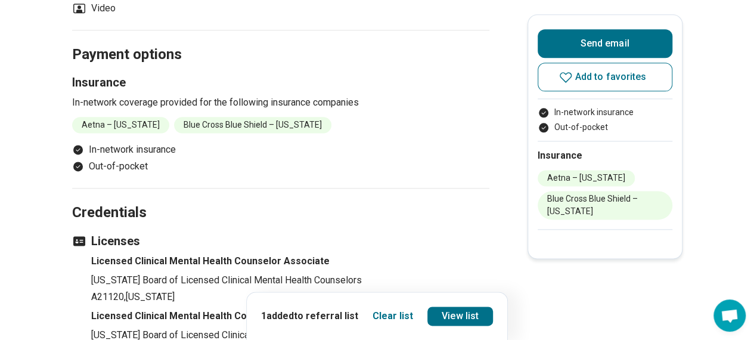
scroll to position [835, 0]
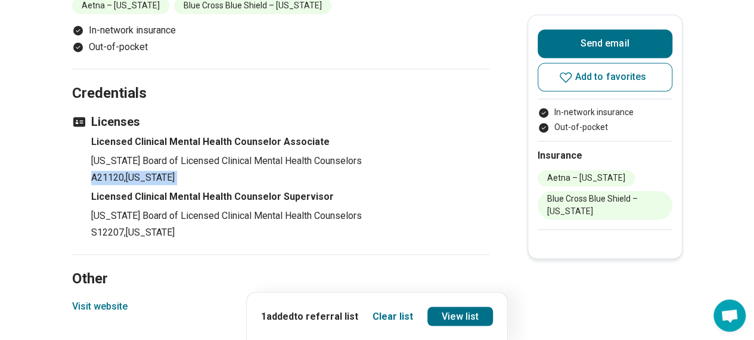
drag, startPoint x: 116, startPoint y: 185, endPoint x: 64, endPoint y: 167, distance: 55.1
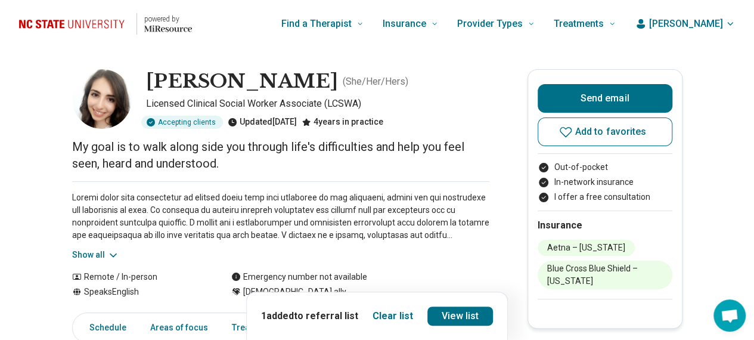
scroll to position [60, 0]
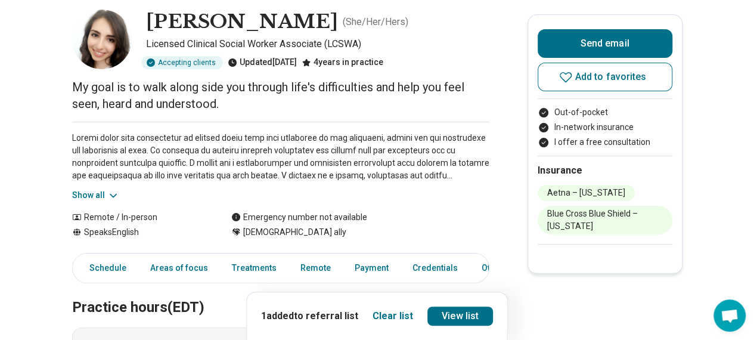
click at [100, 191] on button "Show all" at bounding box center [95, 195] width 47 height 13
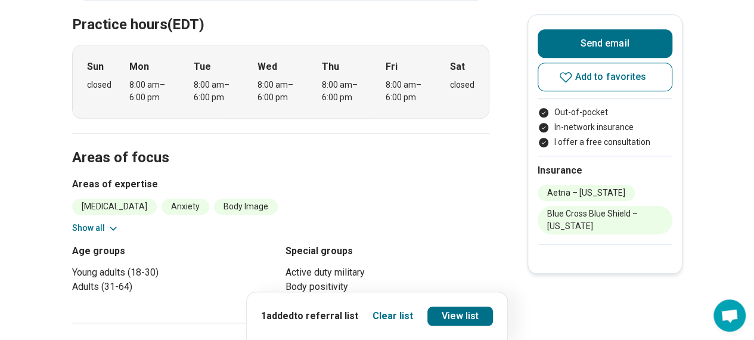
scroll to position [477, 0]
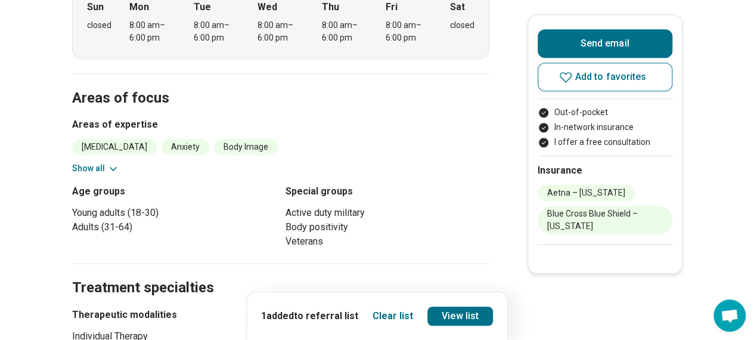
click at [103, 181] on section "Areas of focus Areas of expertise [MEDICAL_DATA] Anxiety Body Image Burnout Com…" at bounding box center [280, 168] width 417 height 190
click at [102, 172] on button "Show all" at bounding box center [95, 168] width 47 height 13
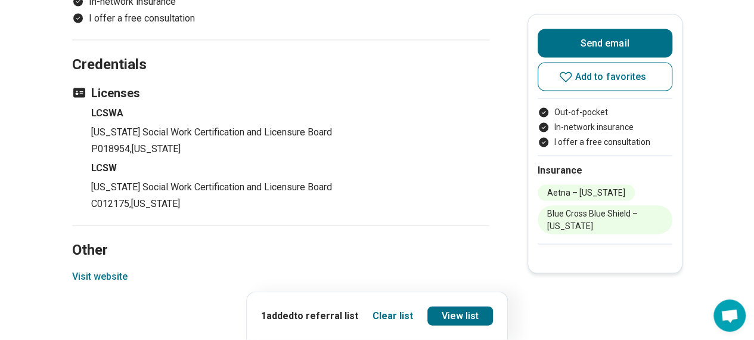
scroll to position [1311, 0]
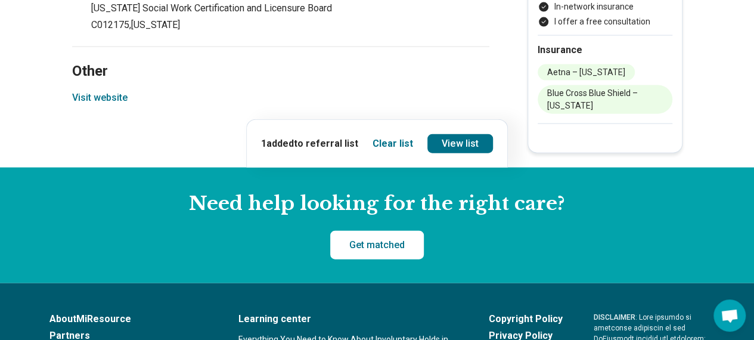
click at [120, 92] on button "Visit website" at bounding box center [99, 98] width 55 height 14
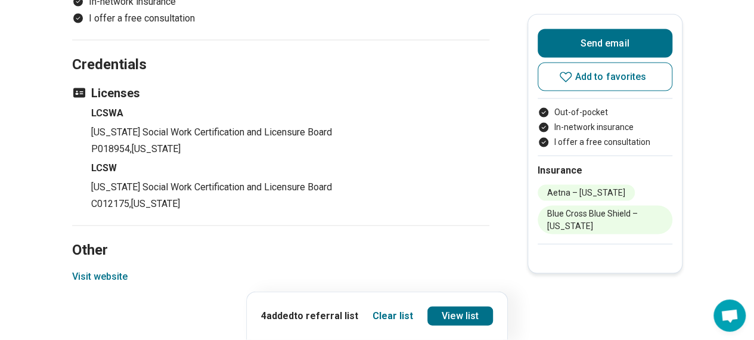
scroll to position [1252, 0]
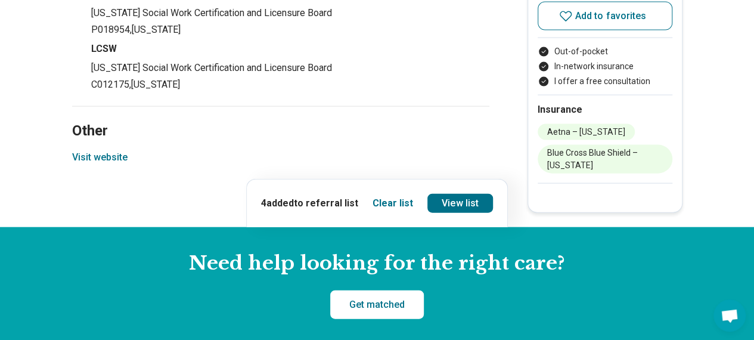
click at [100, 151] on button "Visit website" at bounding box center [99, 157] width 55 height 14
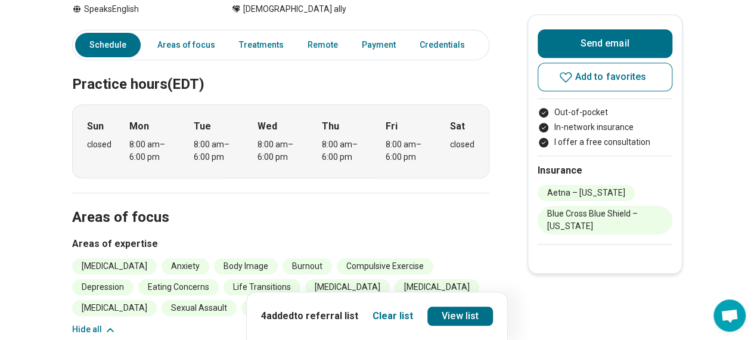
scroll to position [0, 0]
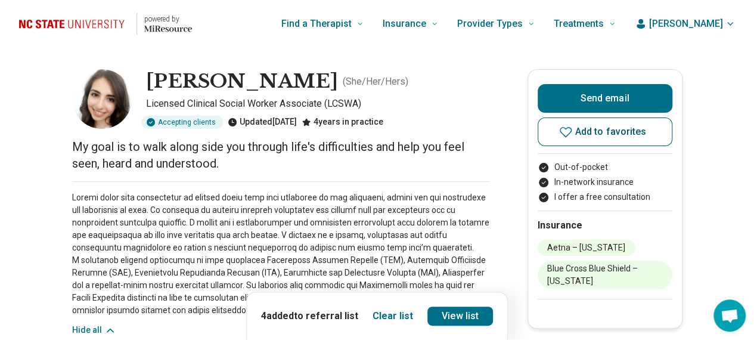
click at [570, 136] on icon at bounding box center [566, 132] width 14 height 14
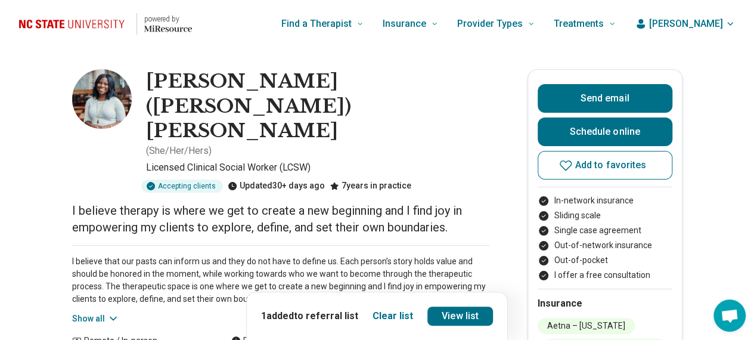
scroll to position [119, 0]
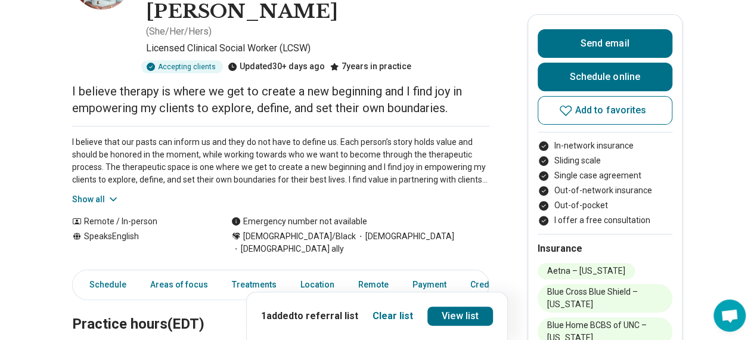
click at [94, 193] on button "Show all" at bounding box center [95, 199] width 47 height 13
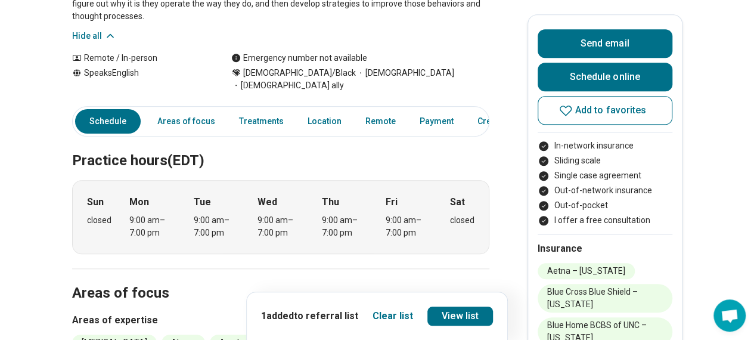
scroll to position [536, 0]
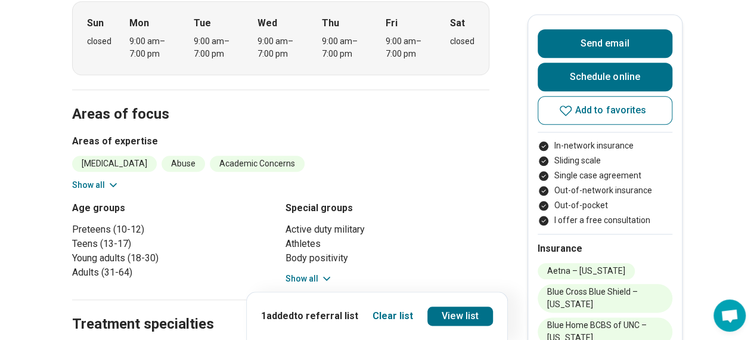
click at [103, 179] on button "Show all" at bounding box center [95, 185] width 47 height 13
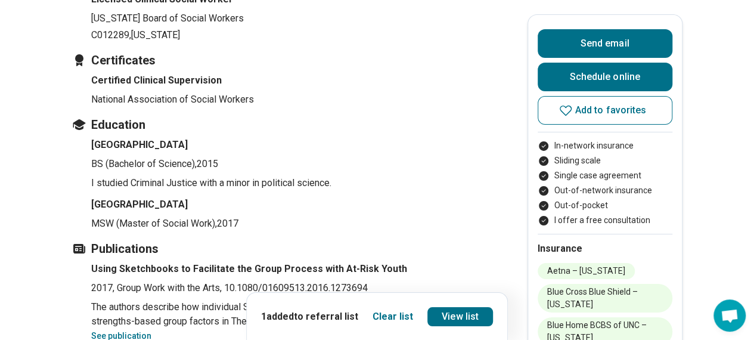
scroll to position [2206, 0]
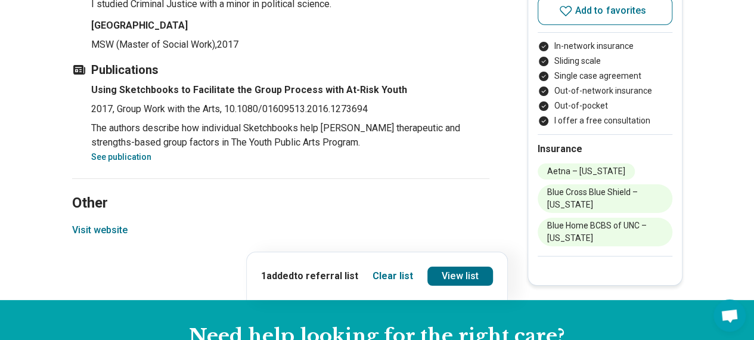
click at [97, 223] on button "Visit website" at bounding box center [99, 230] width 55 height 14
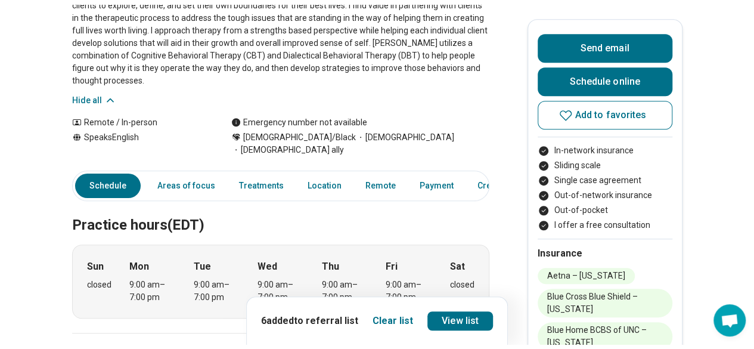
scroll to position [0, 0]
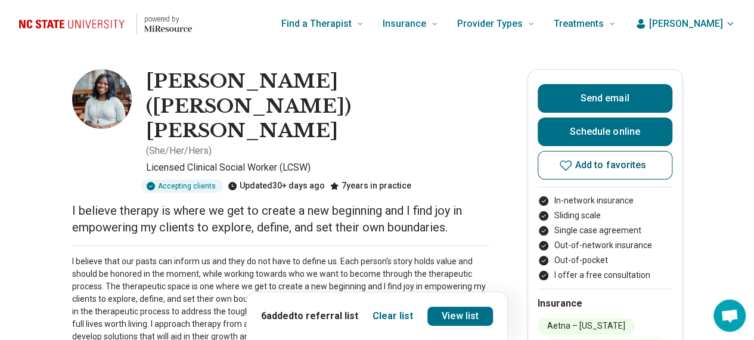
click at [549, 162] on button "Add to favorites" at bounding box center [605, 165] width 135 height 29
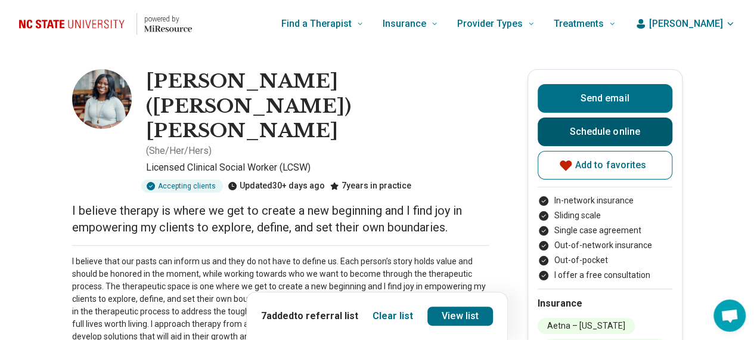
click at [577, 127] on link "Schedule online" at bounding box center [605, 131] width 135 height 29
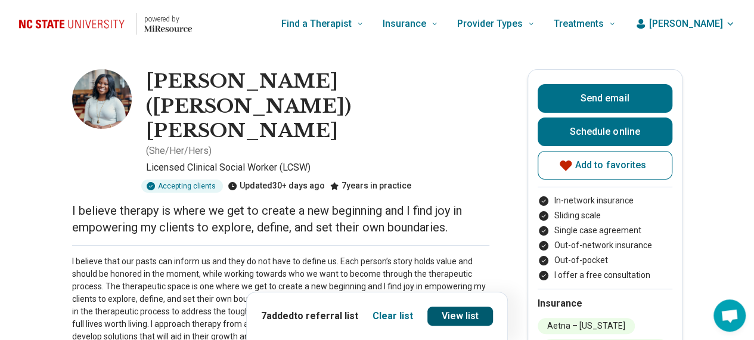
click at [476, 319] on link "View list" at bounding box center [460, 315] width 66 height 19
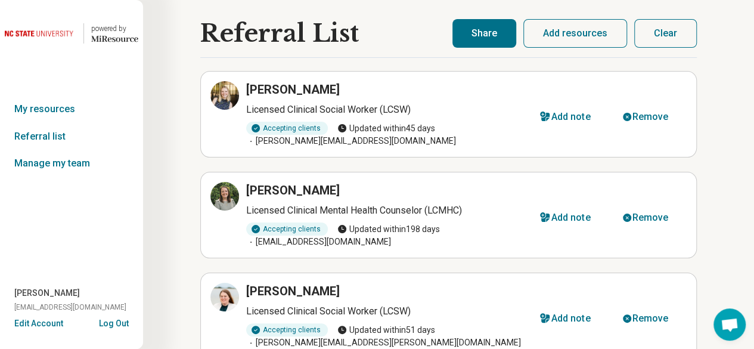
click at [503, 30] on button "Share" at bounding box center [484, 33] width 64 height 29
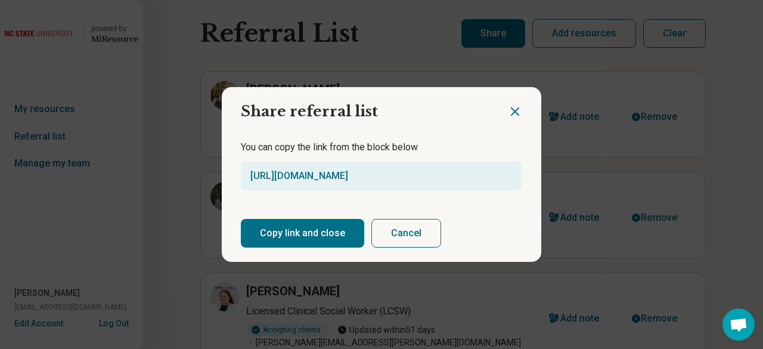
click at [272, 238] on button "Copy link and close" at bounding box center [302, 233] width 123 height 29
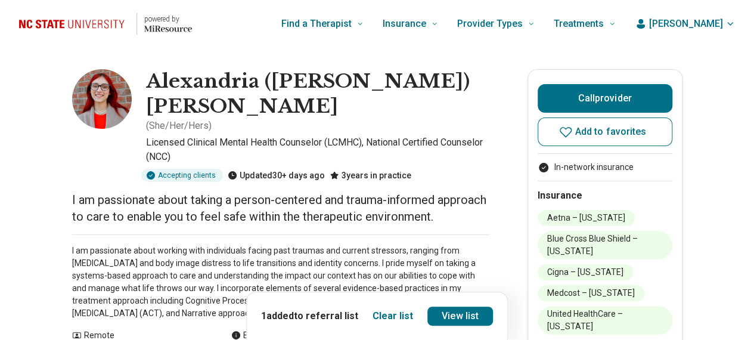
scroll to position [238, 0]
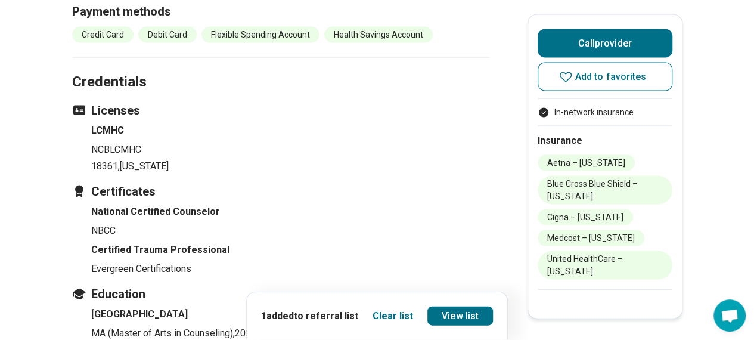
scroll to position [1371, 0]
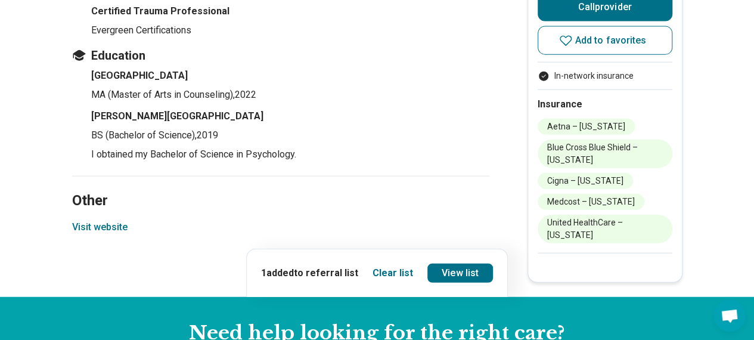
click at [105, 220] on button "Visit website" at bounding box center [99, 227] width 55 height 14
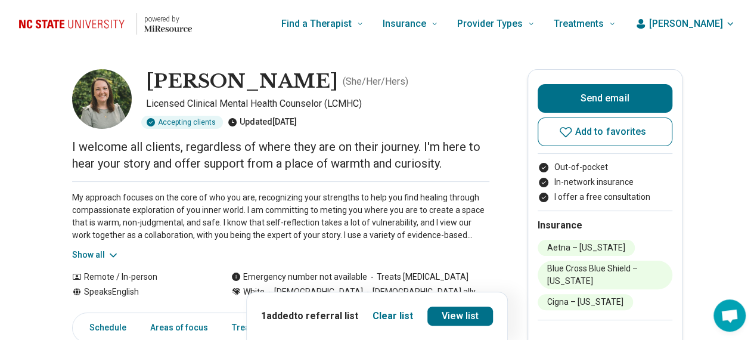
scroll to position [60, 0]
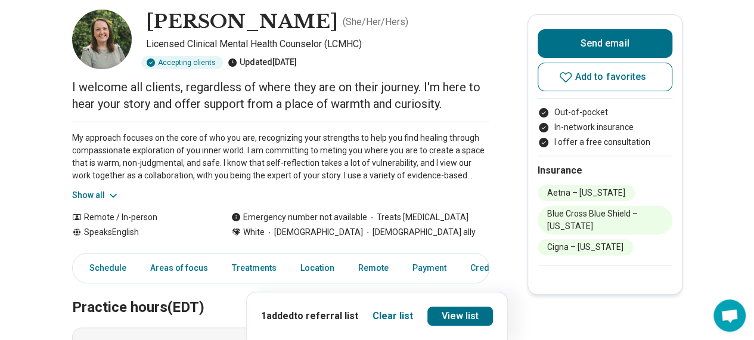
click at [109, 194] on button "Show all" at bounding box center [95, 195] width 47 height 13
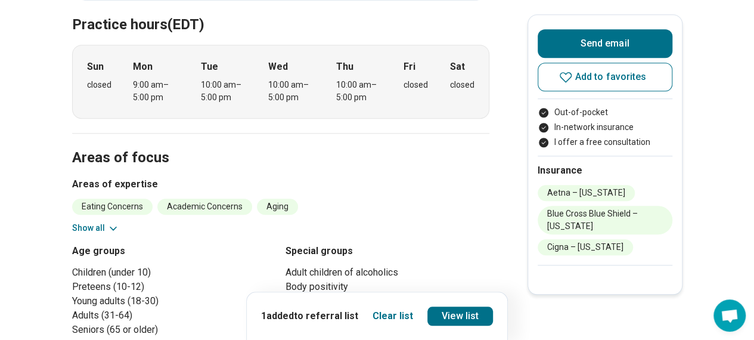
scroll to position [477, 0]
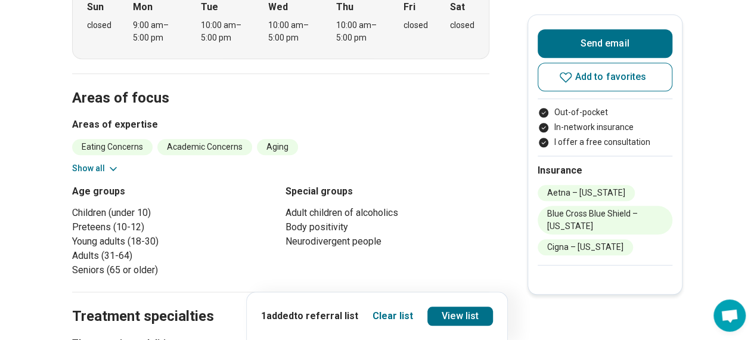
click at [114, 167] on icon at bounding box center [113, 169] width 12 height 12
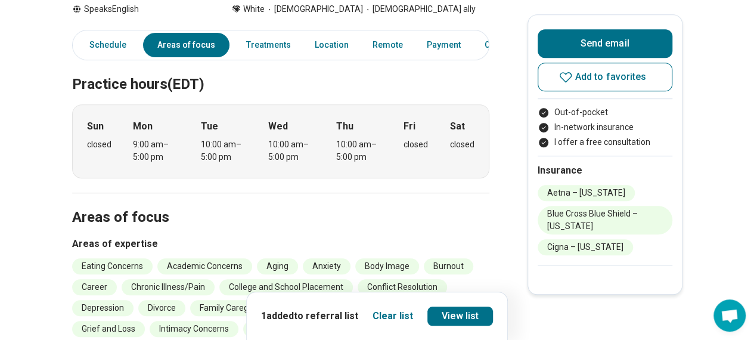
scroll to position [238, 0]
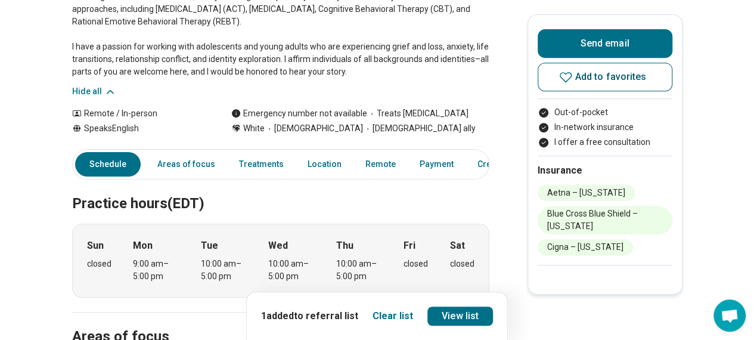
click at [567, 79] on icon at bounding box center [566, 77] width 14 height 14
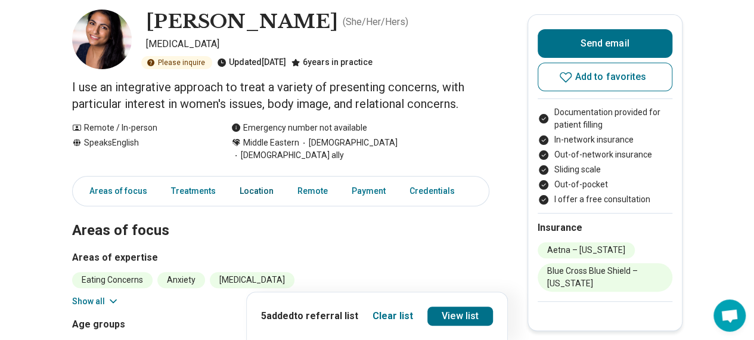
scroll to position [119, 0]
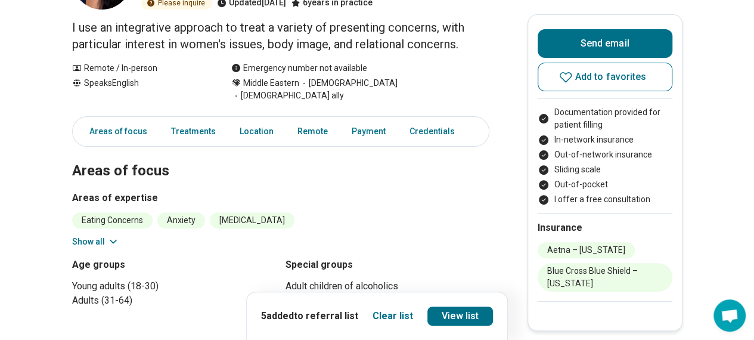
click at [108, 235] on button "Show all" at bounding box center [95, 241] width 47 height 13
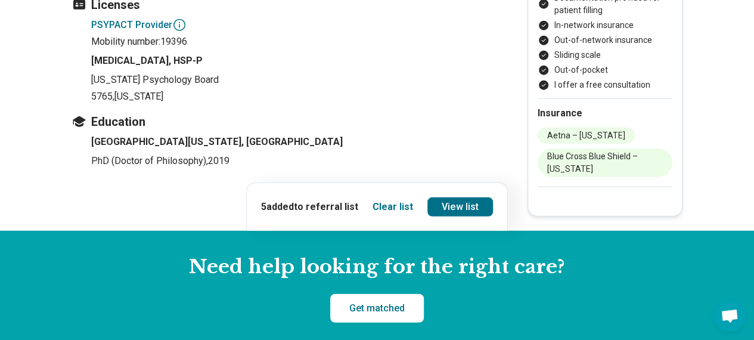
scroll to position [1311, 0]
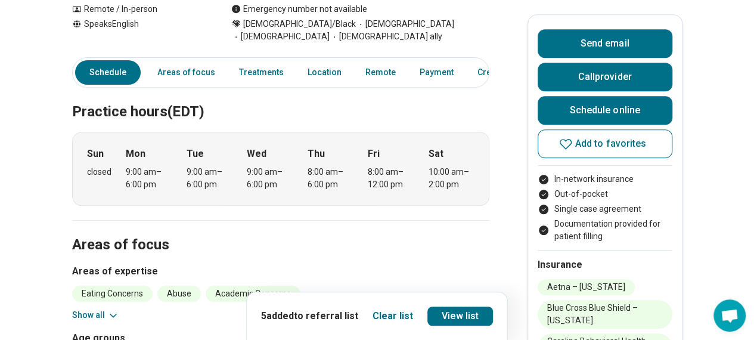
scroll to position [417, 0]
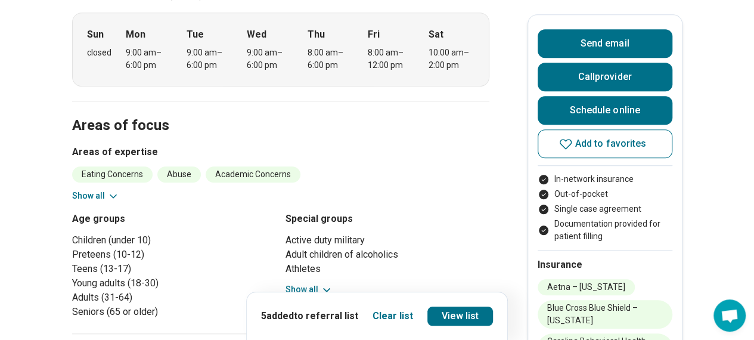
click at [114, 196] on icon at bounding box center [113, 196] width 12 height 12
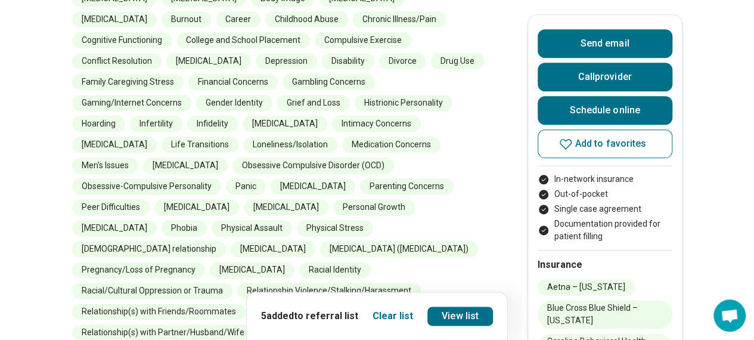
scroll to position [954, 0]
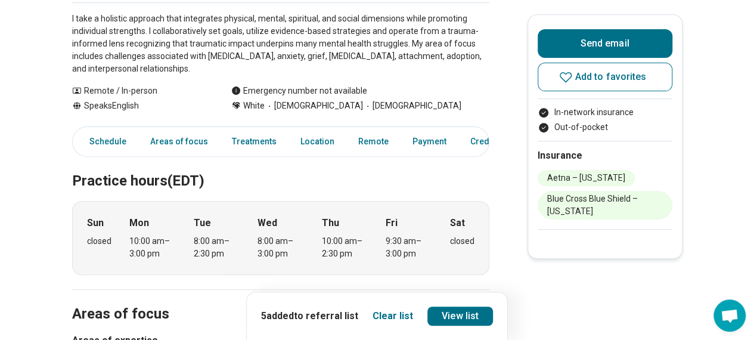
scroll to position [358, 0]
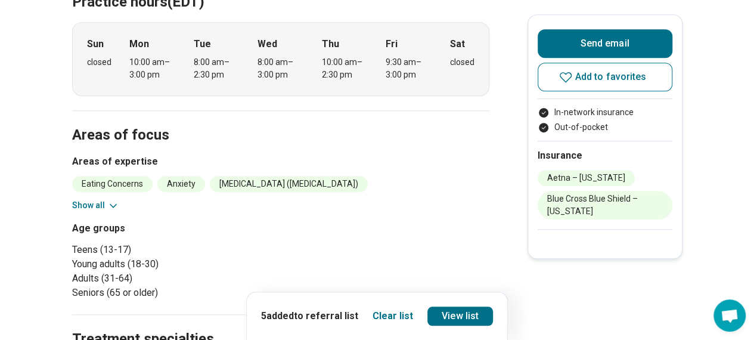
click at [116, 207] on icon at bounding box center [113, 206] width 12 height 12
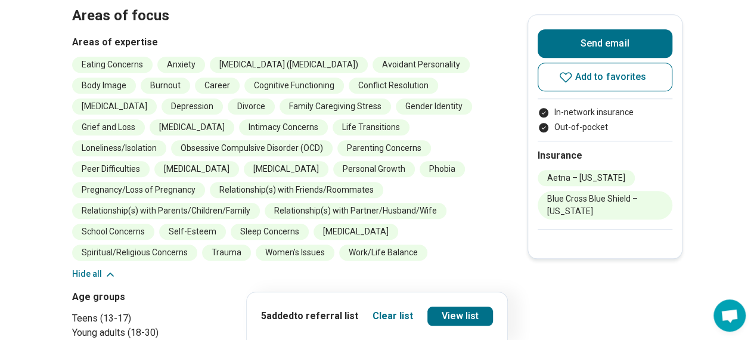
scroll to position [417, 0]
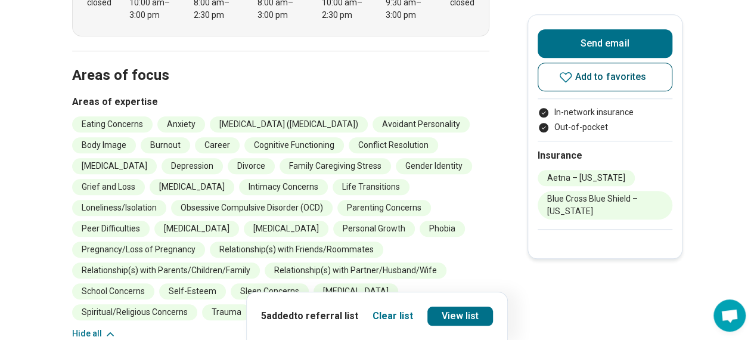
click at [632, 88] on button "Add to favorites" at bounding box center [605, 77] width 135 height 29
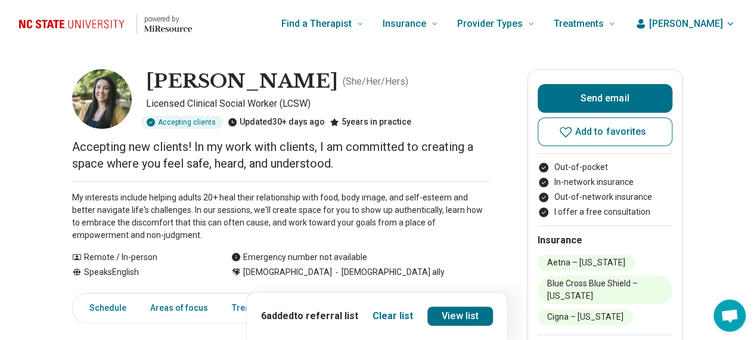
scroll to position [60, 0]
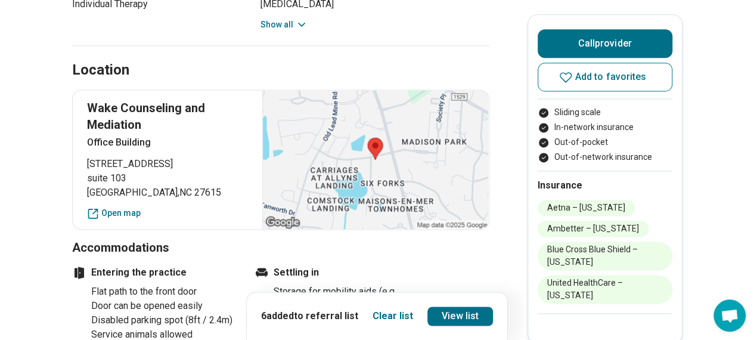
scroll to position [835, 0]
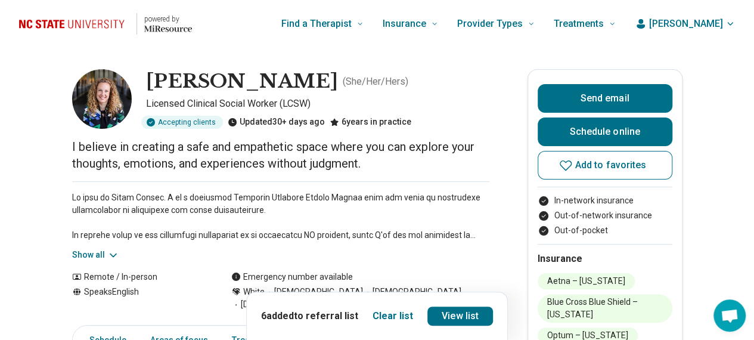
click at [100, 253] on button "Show all" at bounding box center [95, 255] width 47 height 13
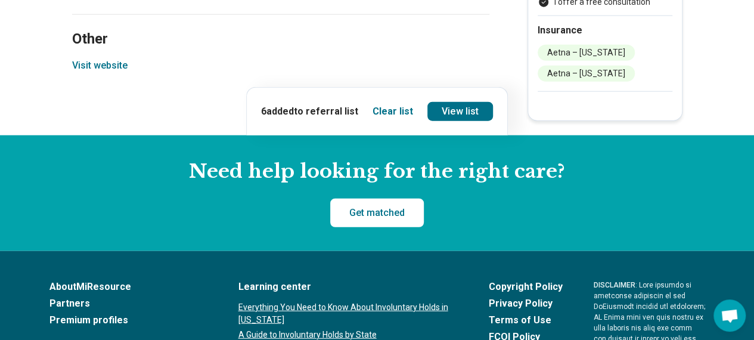
scroll to position [1311, 0]
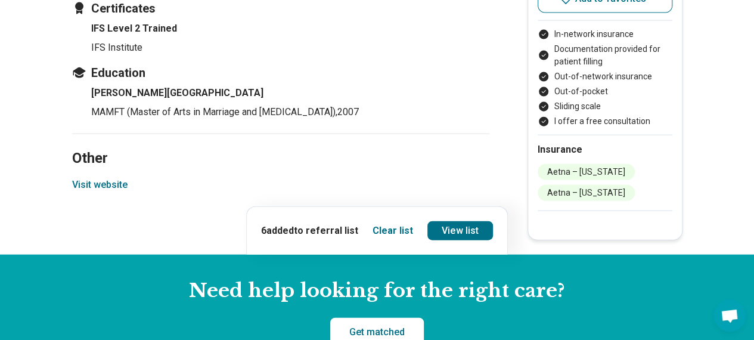
click at [89, 178] on button "Visit website" at bounding box center [99, 185] width 55 height 14
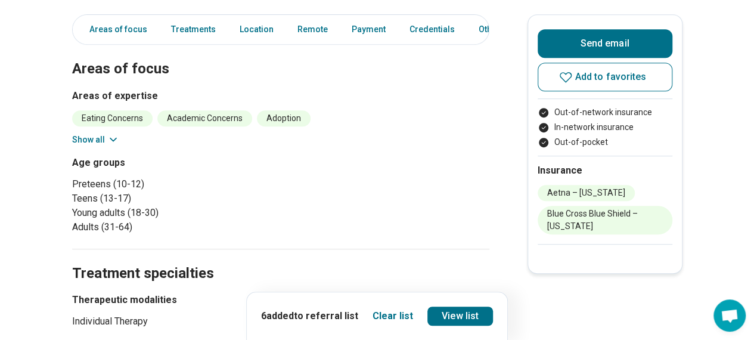
scroll to position [179, 0]
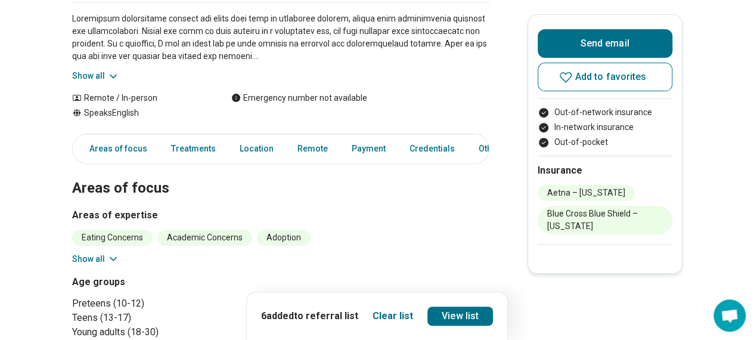
click at [98, 82] on button "Show all" at bounding box center [95, 76] width 47 height 13
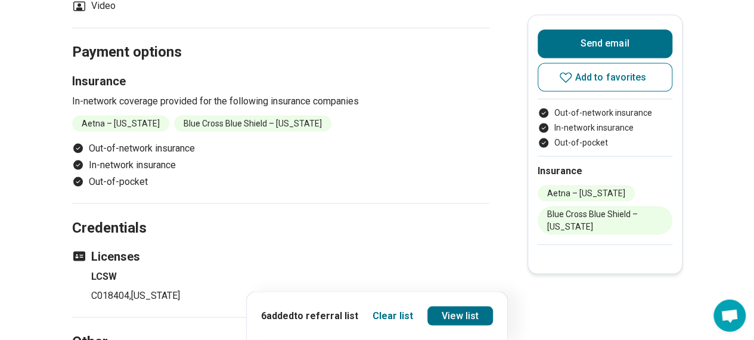
scroll to position [1252, 0]
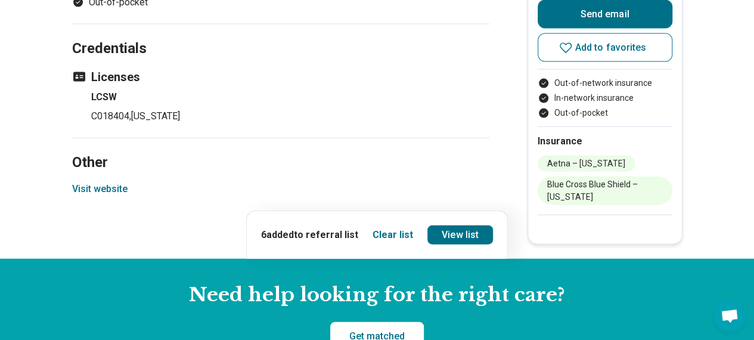
click at [123, 190] on button "Visit website" at bounding box center [99, 189] width 55 height 14
